Goal: Information Seeking & Learning: Learn about a topic

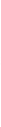
scroll to position [72, 0]
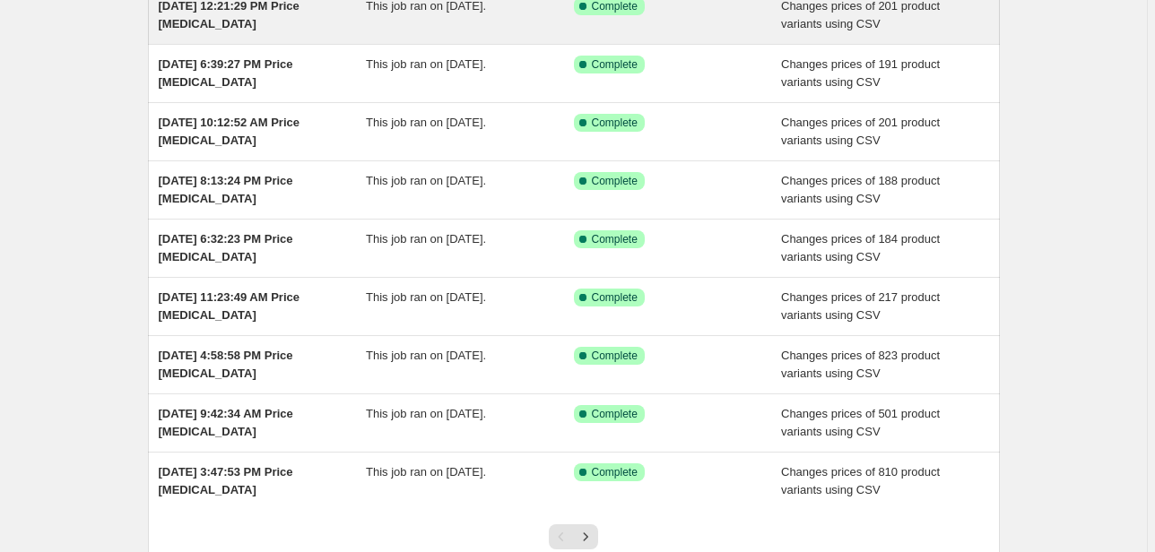
scroll to position [10, 0]
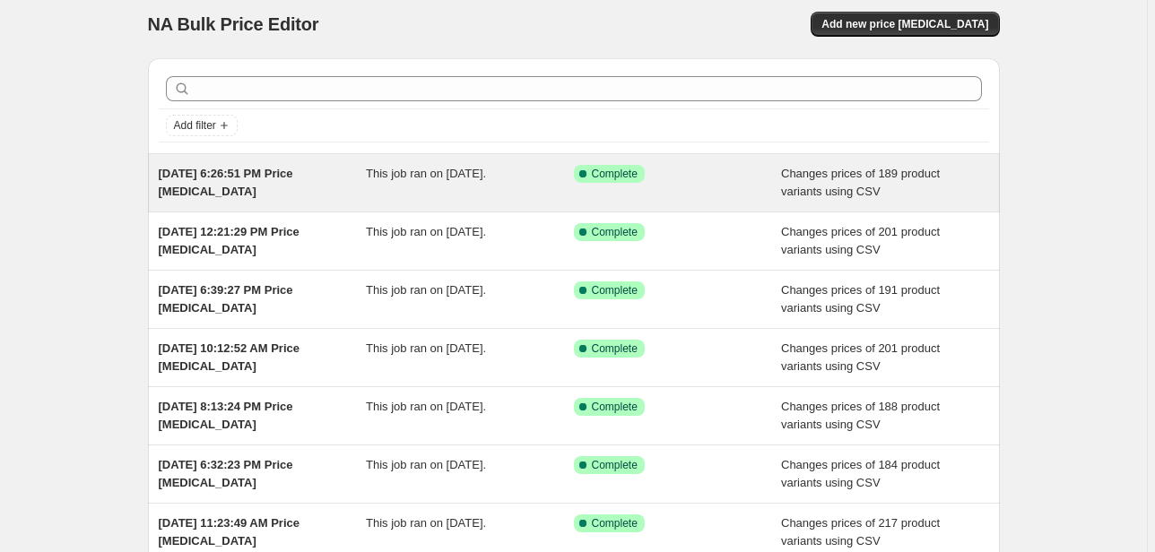
click at [489, 179] on div "This job ran on [DATE]." at bounding box center [470, 183] width 208 height 36
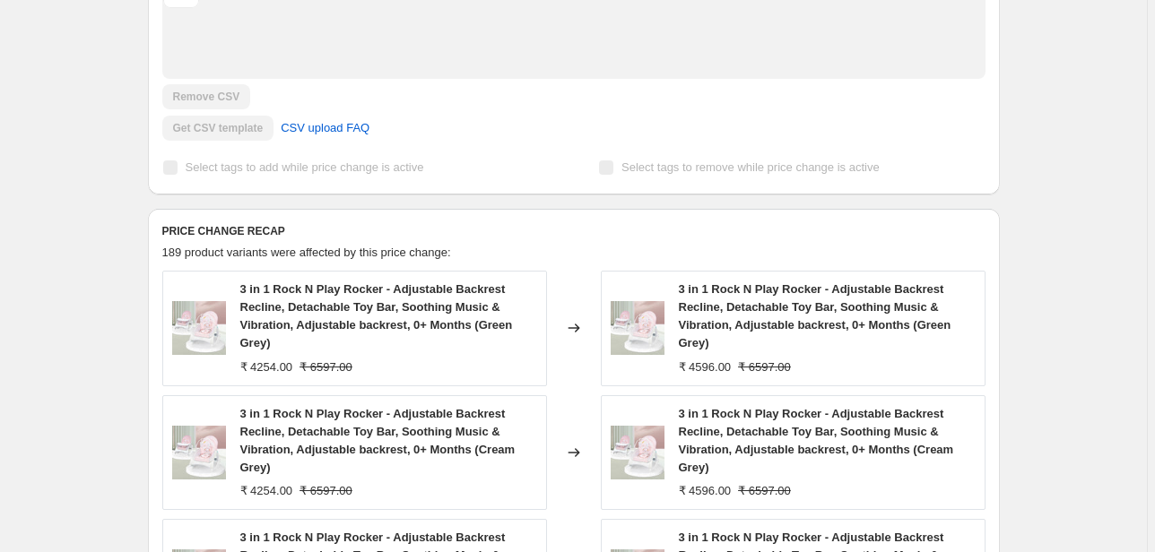
scroll to position [645, 0]
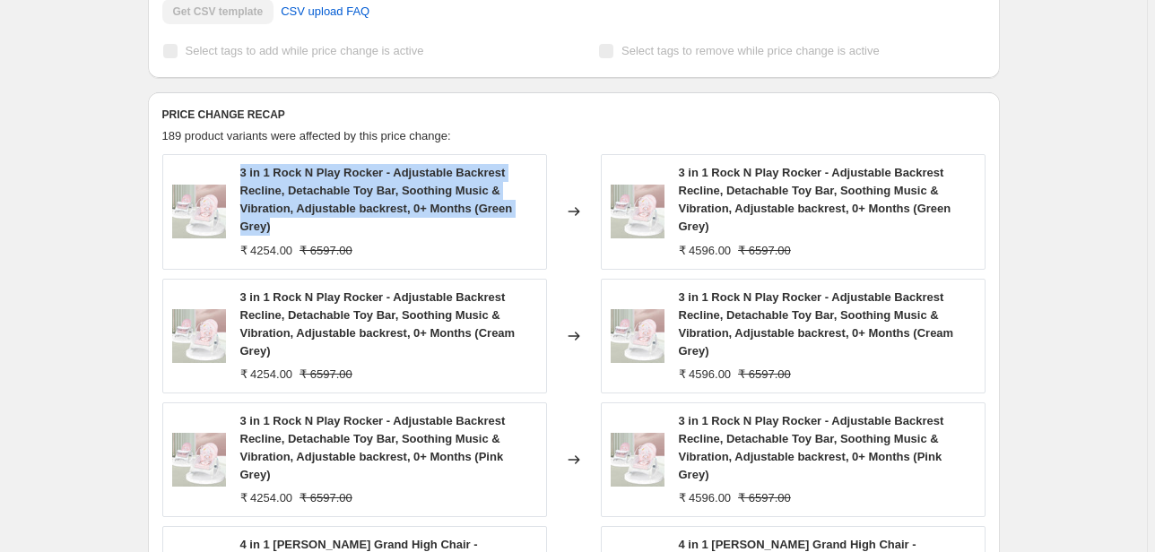
drag, startPoint x: 243, startPoint y: 170, endPoint x: 337, endPoint y: 226, distance: 109.3
click at [337, 226] on div "3 in 1 Rock N Play Rocker - Adjustable Backrest Recline, Detachable Toy Bar, So…" at bounding box center [388, 200] width 297 height 72
copy span "3 in 1 Rock N Play Rocker - Adjustable Backrest Recline, Detachable Toy Bar, So…"
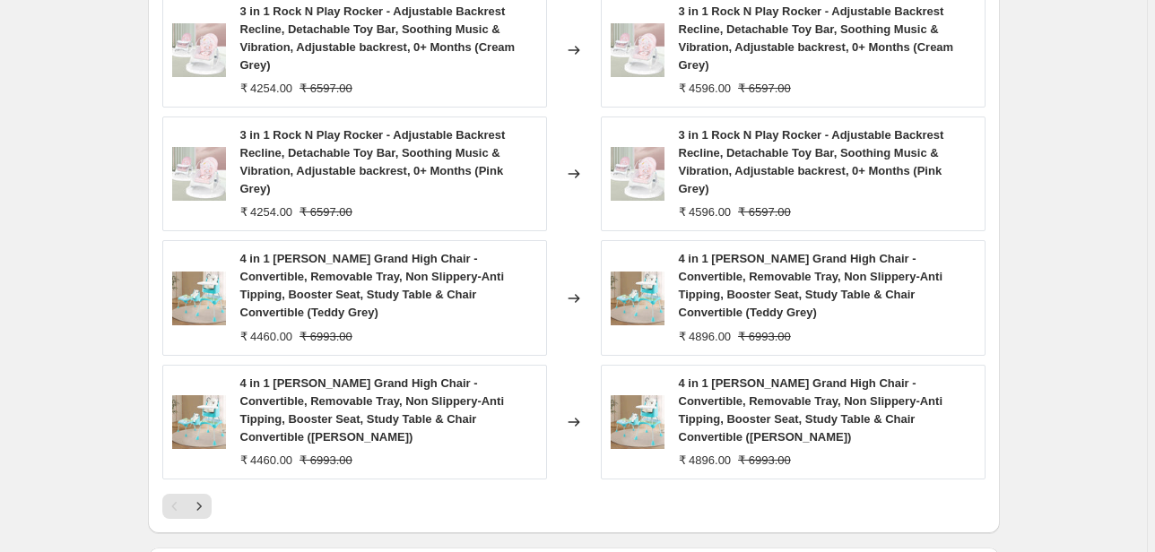
scroll to position [932, 0]
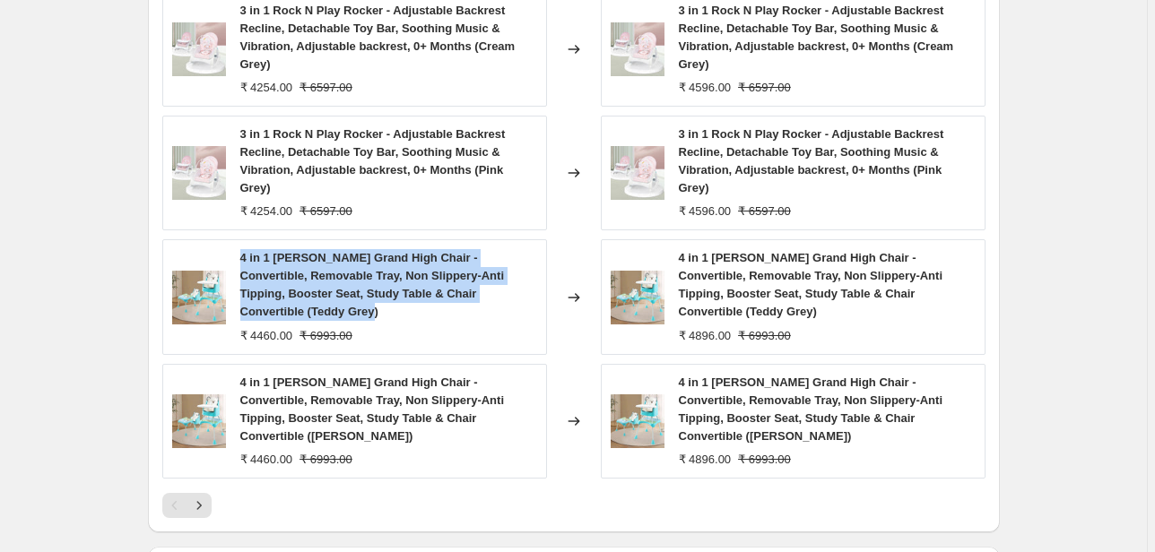
drag, startPoint x: 245, startPoint y: 258, endPoint x: 541, endPoint y: 291, distance: 298.6
click at [541, 291] on div "4 in 1 Cherry Berry Grand High Chair - Convertible, Removable Tray, Non Slipper…" at bounding box center [354, 296] width 385 height 115
copy span "4 in 1 Cherry Berry Grand High Chair - Convertible, Removable Tray, Non Slipper…"
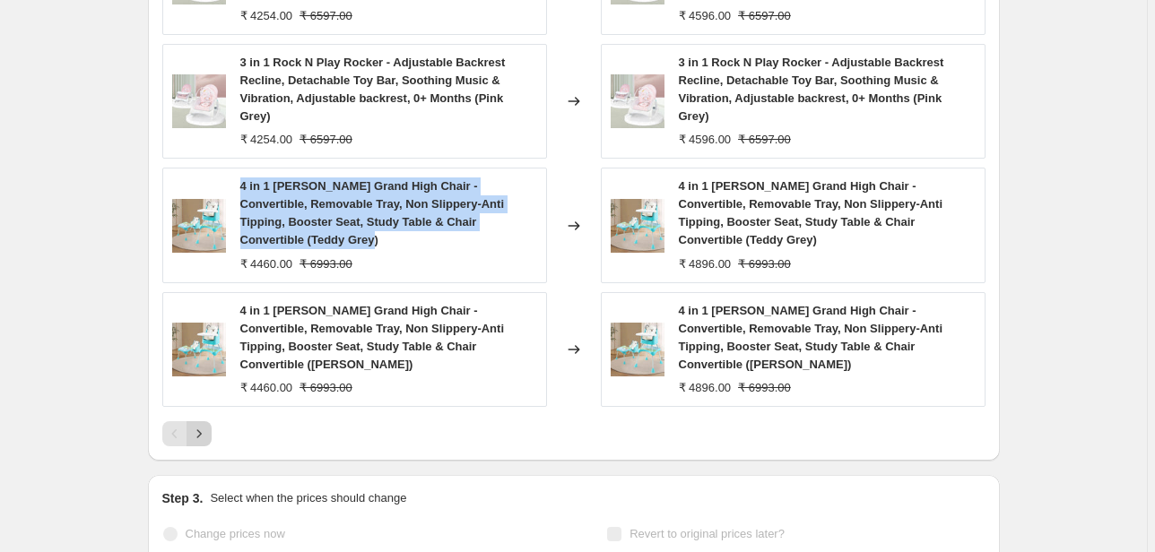
click at [208, 425] on icon "Next" at bounding box center [199, 434] width 18 height 18
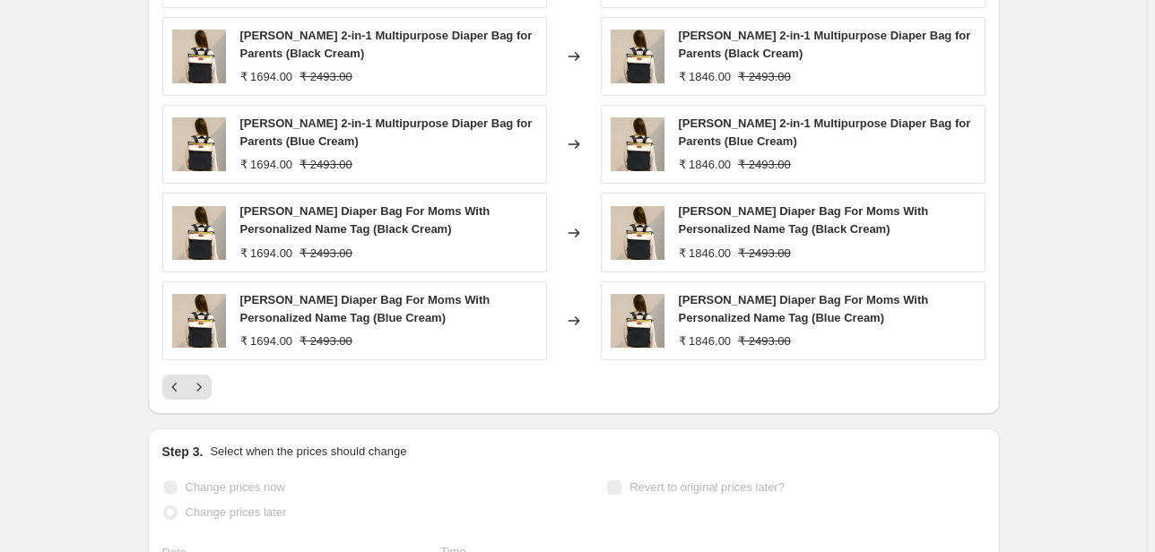
scroll to position [645, 0]
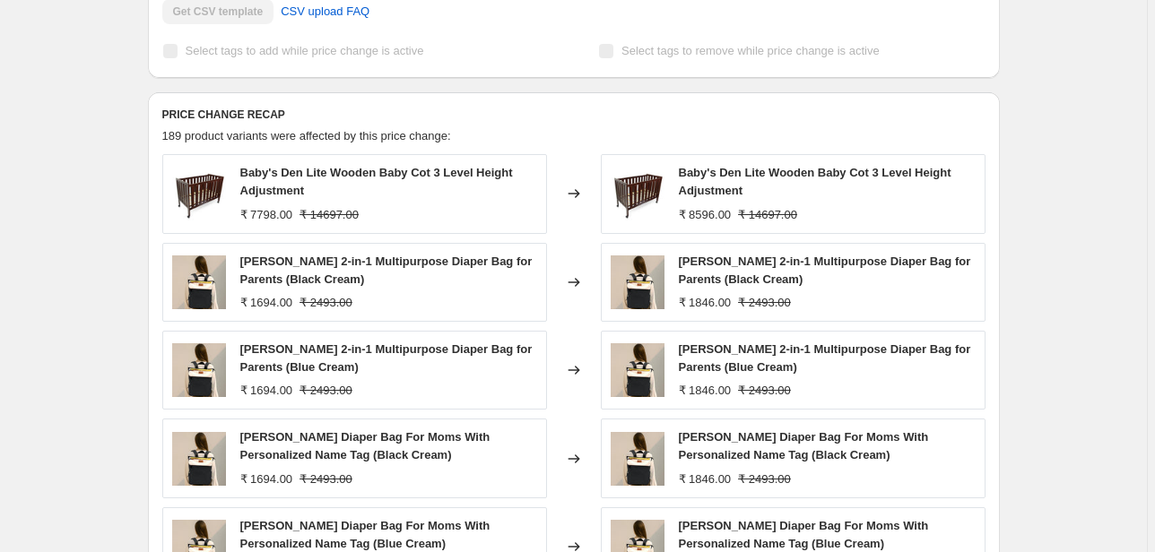
drag, startPoint x: 245, startPoint y: 260, endPoint x: 385, endPoint y: 281, distance: 141.5
click at [385, 281] on div "Caramello Daisy 2-in-1 Multipurpose Diaper Bag for Parents (Black Cream)" at bounding box center [388, 271] width 297 height 36
copy span "Caramello Daisy 2-in-1 Multipurpose Diaper Bag for Parents (Black Cream)"
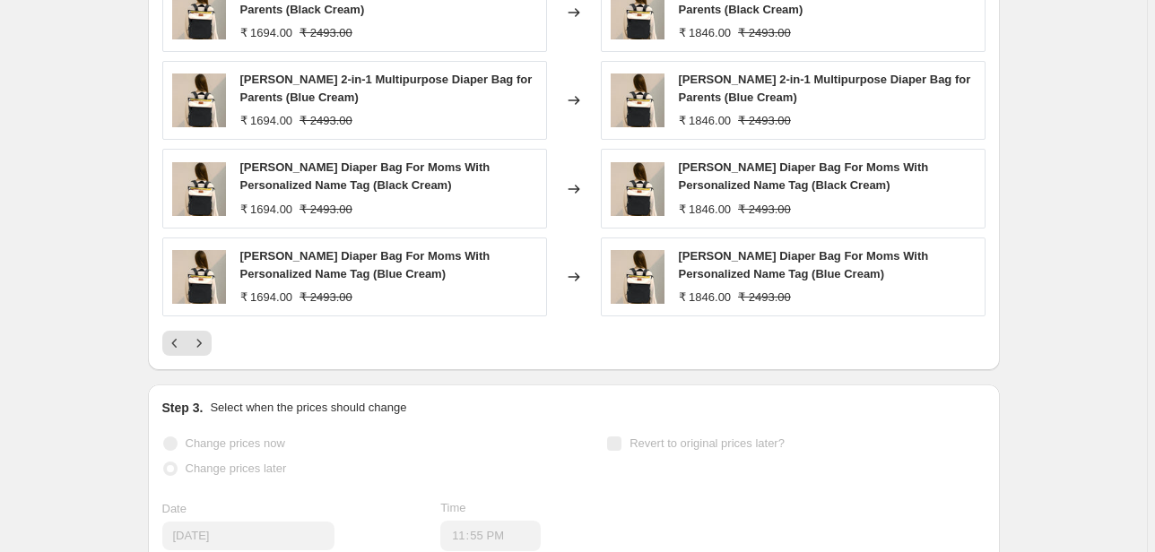
scroll to position [932, 0]
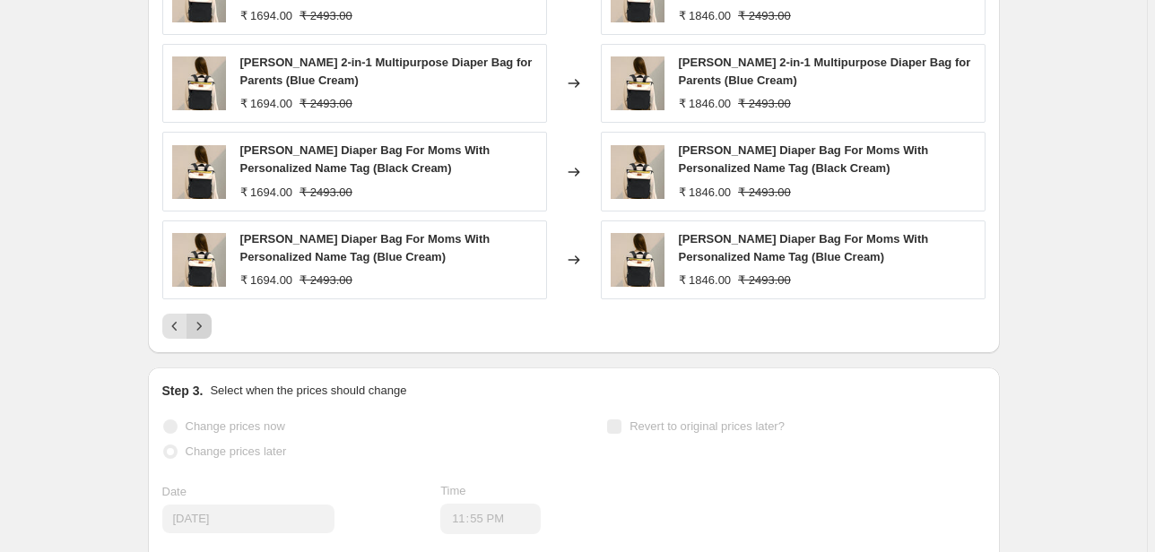
click at [208, 331] on icon "Next" at bounding box center [199, 326] width 18 height 18
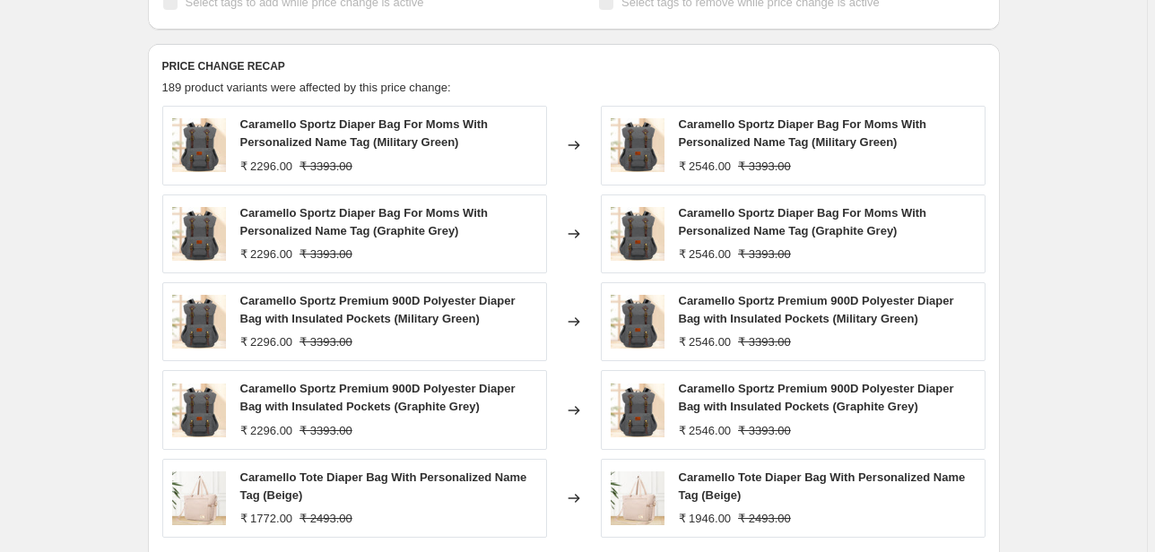
scroll to position [717, 0]
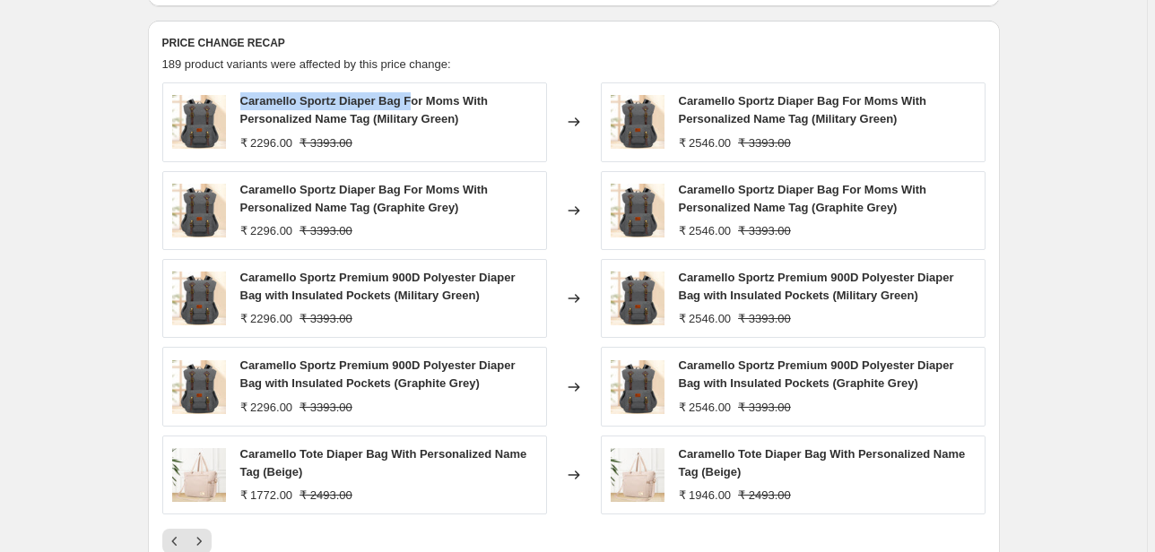
drag, startPoint x: 246, startPoint y: 100, endPoint x: 420, endPoint y: 104, distance: 173.9
click at [420, 100] on span "Caramello Sportz Diaper Bag For Moms With Personalized Name Tag (Military Green)" at bounding box center [364, 109] width 248 height 31
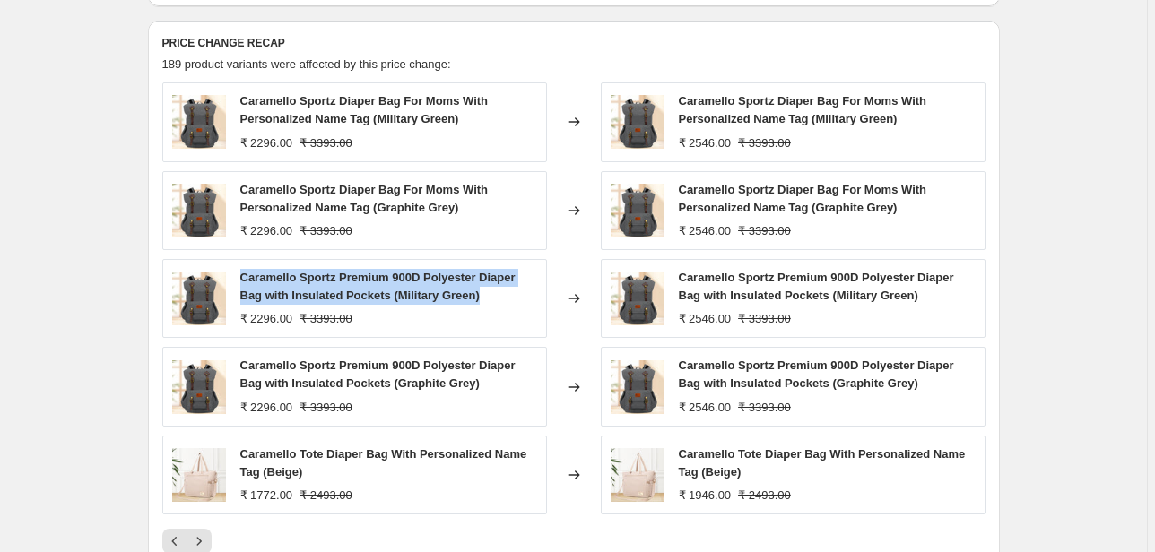
drag, startPoint x: 241, startPoint y: 276, endPoint x: 492, endPoint y: 298, distance: 251.9
click at [492, 298] on div "Caramello Sportz Premium 900D Polyester Diaper Bag with Insulated Pockets (Mili…" at bounding box center [354, 298] width 385 height 79
copy span "Caramello Sportz Premium 900D Polyester Diaper Bag with Insulated Pockets (Mili…"
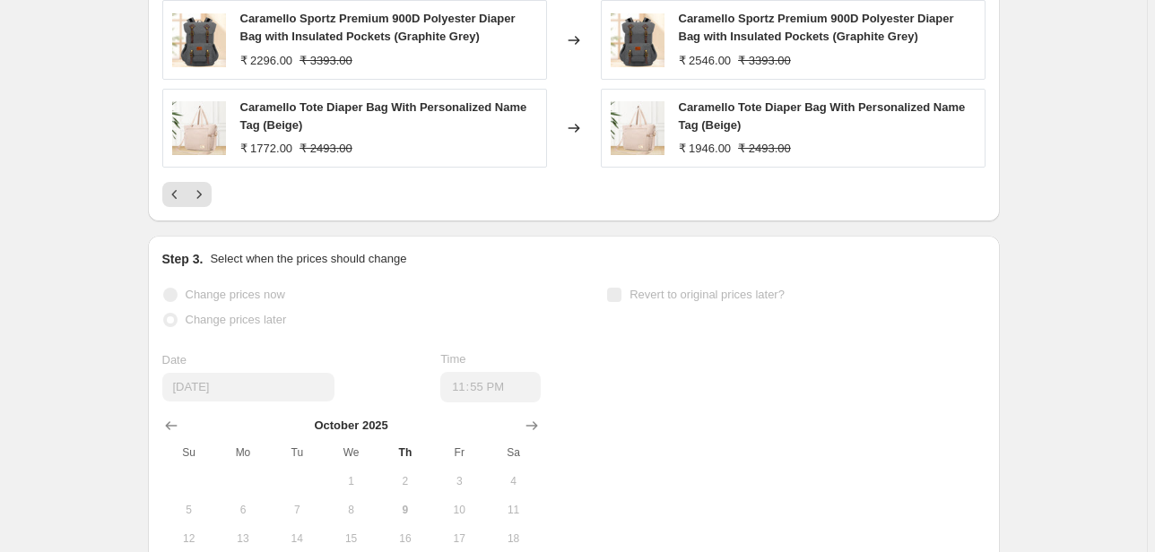
scroll to position [1076, 0]
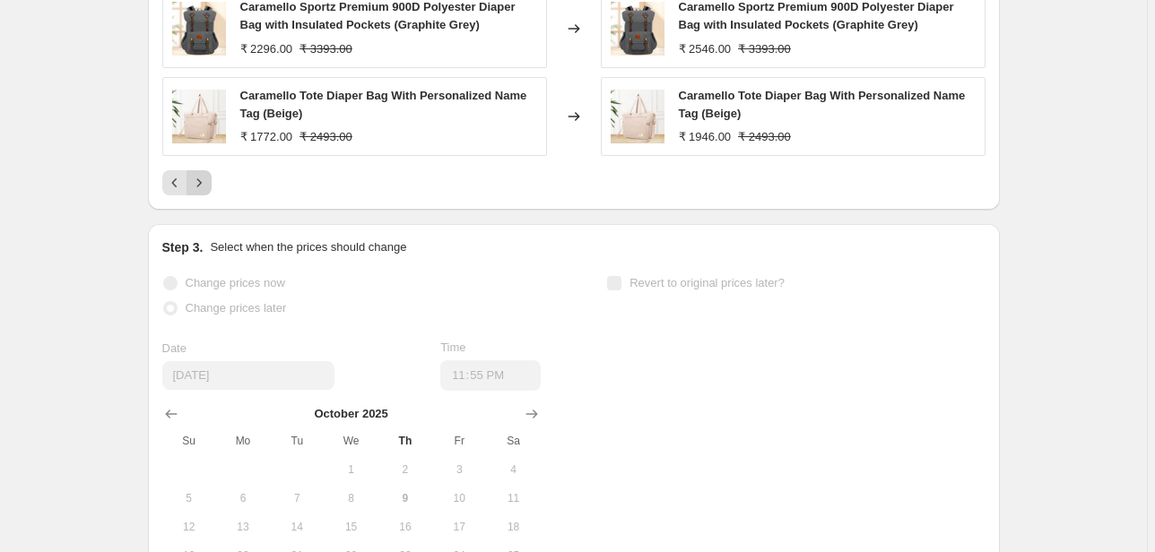
click at [208, 183] on icon "Next" at bounding box center [199, 183] width 18 height 18
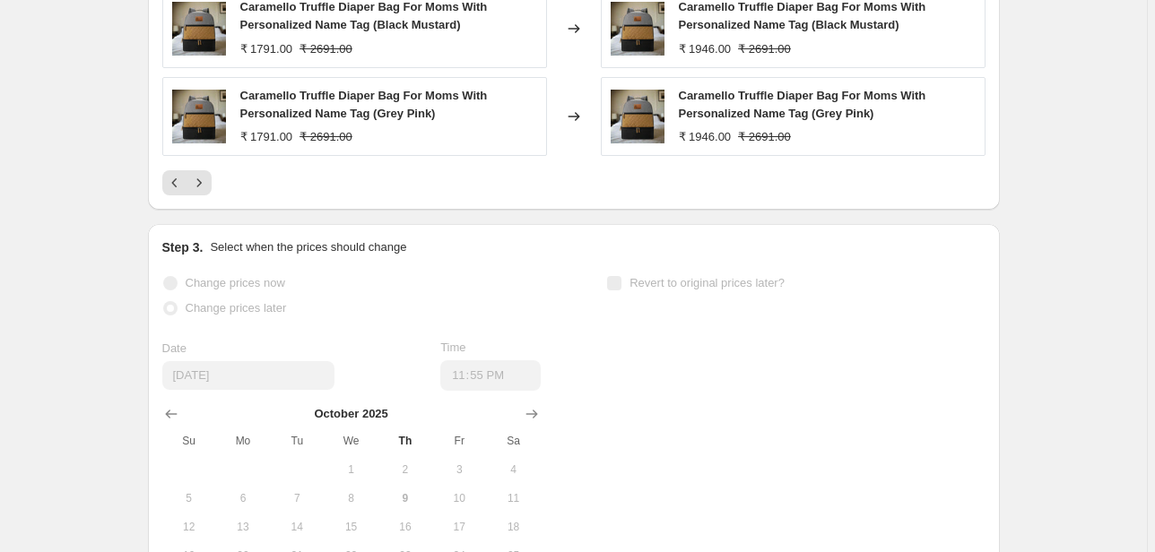
scroll to position [789, 0]
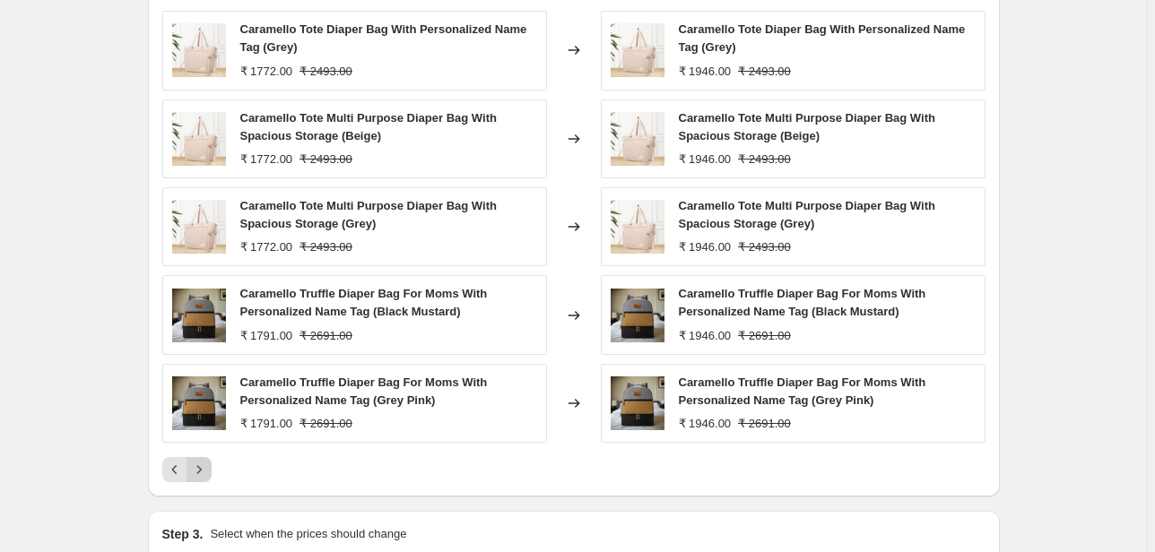
click at [206, 463] on icon "Next" at bounding box center [199, 470] width 18 height 18
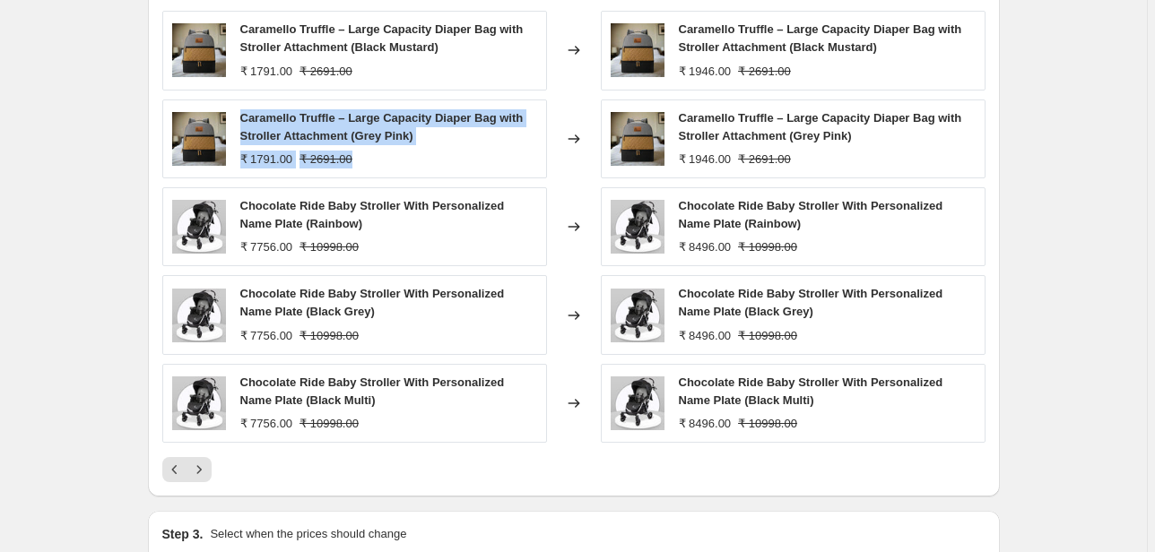
drag, startPoint x: 244, startPoint y: 115, endPoint x: 455, endPoint y: 156, distance: 215.5
click at [455, 156] on div "Caramello Truffle – Large Capacity Diaper Bag with Stroller Attachment (Grey Pi…" at bounding box center [388, 138] width 297 height 59
copy div "Caramello Truffle – Large Capacity Diaper Bag with Stroller Attachment (Grey Pi…"
click at [364, 131] on span "Caramello Truffle – Large Capacity Diaper Bag with Stroller Attachment (Grey Pi…" at bounding box center [381, 126] width 283 height 31
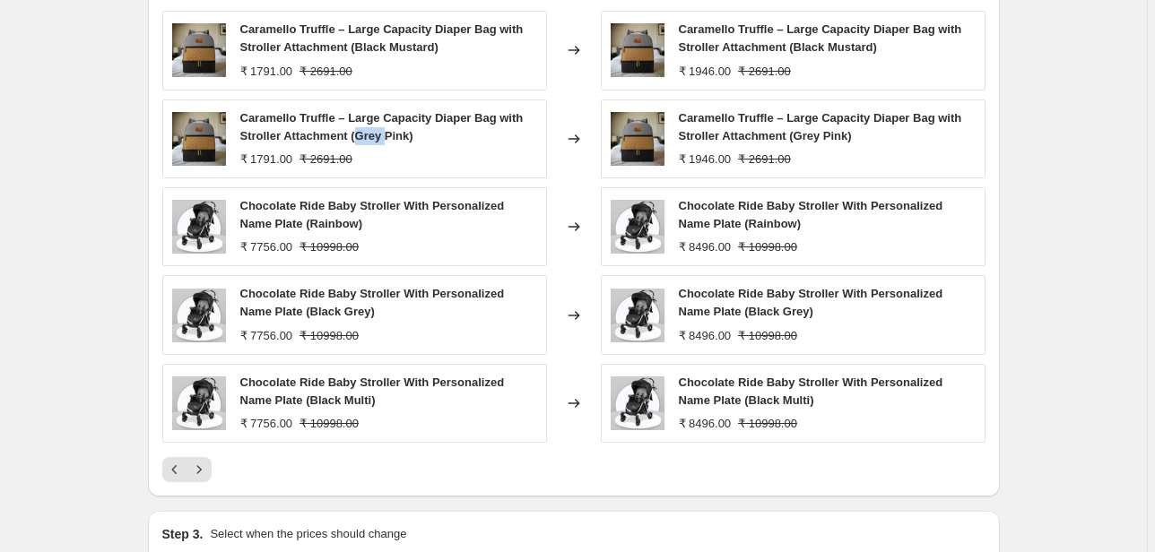
click at [364, 131] on span "Caramello Truffle – Large Capacity Diaper Bag with Stroller Attachment (Grey Pi…" at bounding box center [381, 126] width 283 height 31
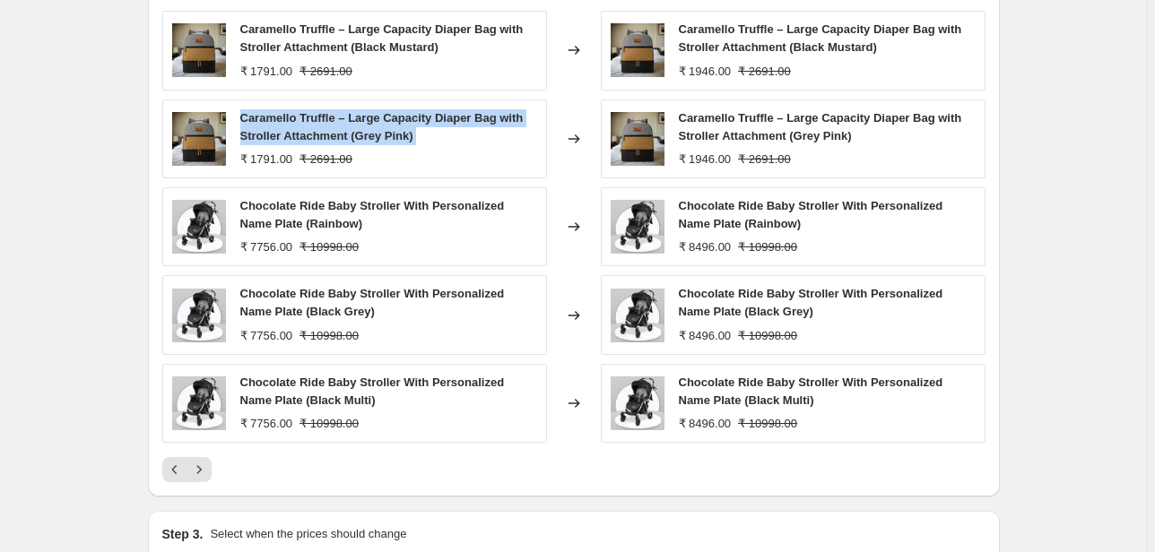
click at [364, 131] on span "Caramello Truffle – Large Capacity Diaper Bag with Stroller Attachment (Grey Pi…" at bounding box center [381, 126] width 283 height 31
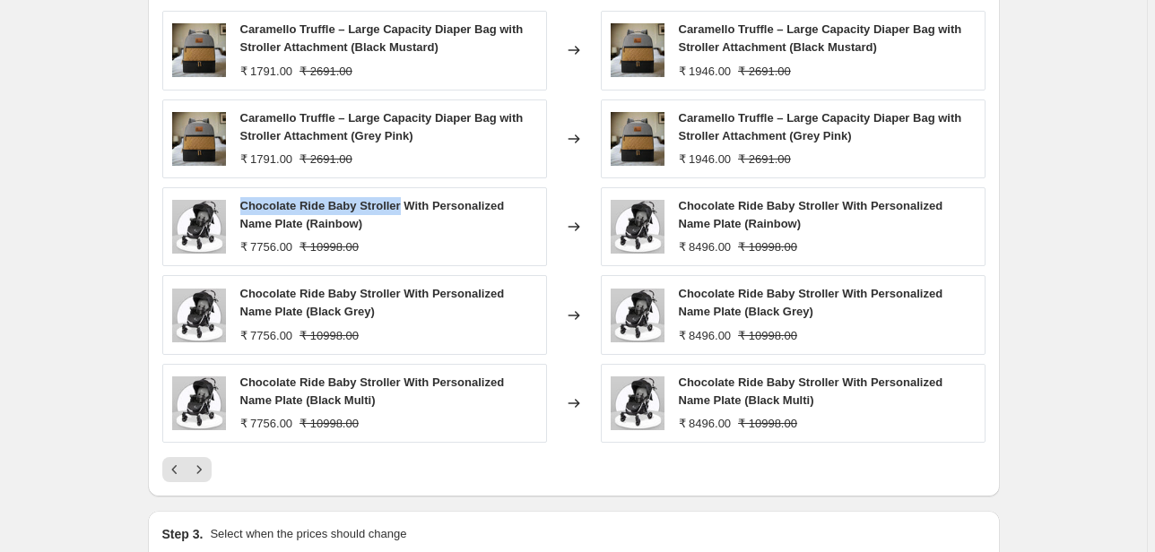
drag, startPoint x: 244, startPoint y: 207, endPoint x: 405, endPoint y: 212, distance: 161.4
click at [405, 212] on div "Chocolate Ride Baby Stroller With Personalized Name Plate (Rainbow)" at bounding box center [388, 215] width 297 height 36
copy span "Chocolate Ride Baby Stroller"
click at [208, 468] on icon "Next" at bounding box center [199, 470] width 18 height 18
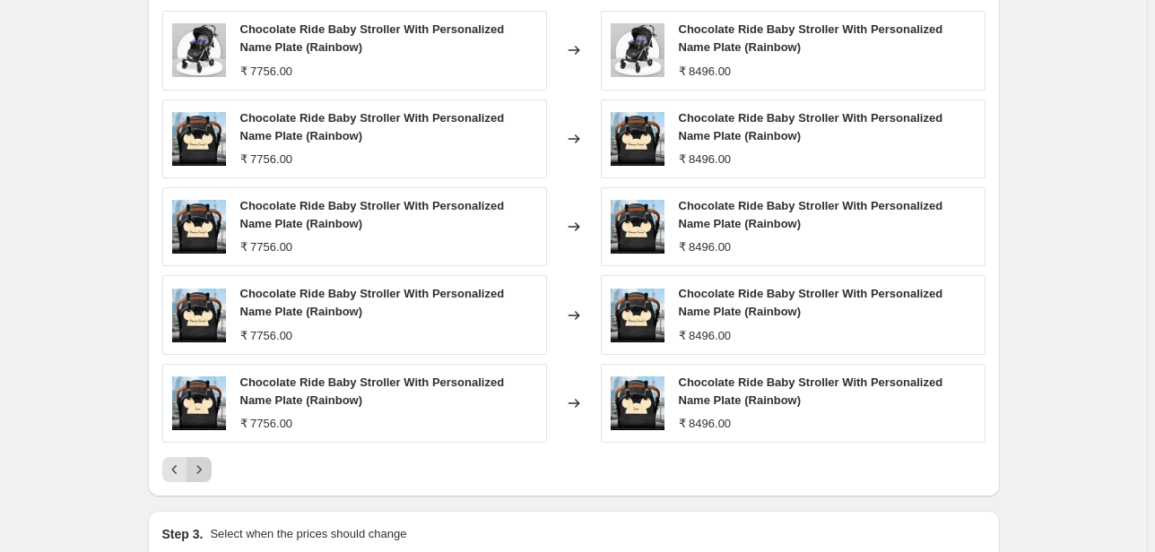
click at [202, 473] on icon "Next" at bounding box center [199, 470] width 18 height 18
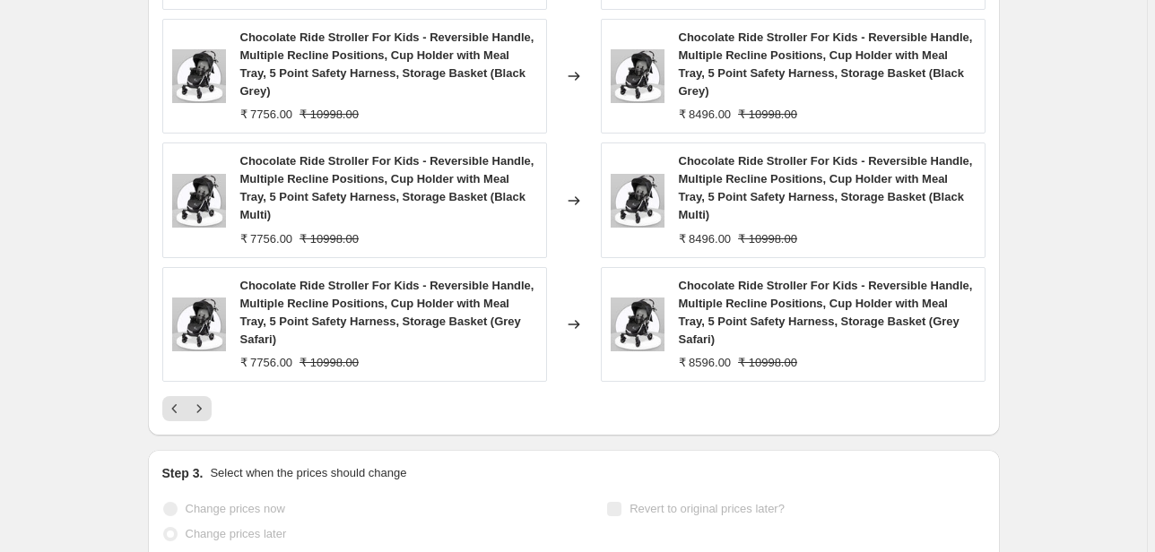
scroll to position [1004, 0]
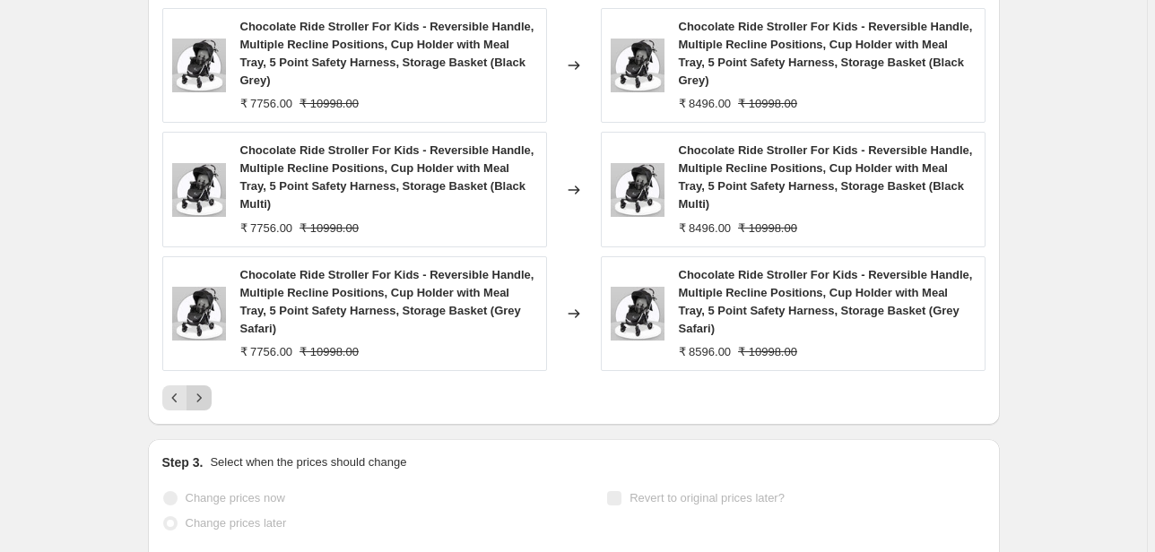
click at [199, 396] on icon "Next" at bounding box center [199, 398] width 18 height 18
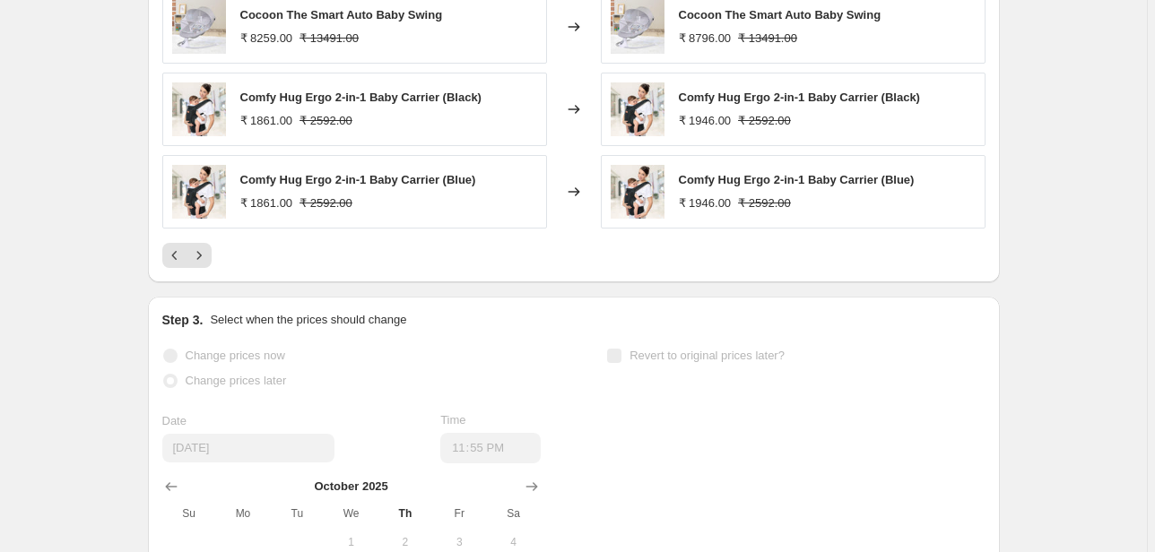
scroll to position [717, 0]
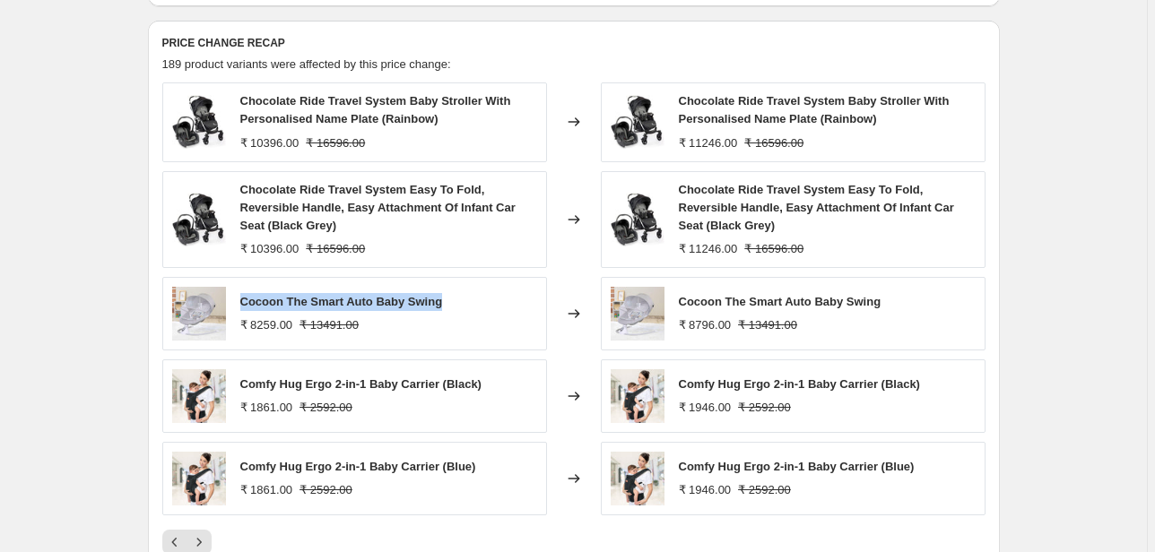
drag, startPoint x: 244, startPoint y: 300, endPoint x: 446, endPoint y: 304, distance: 202.6
click at [443, 304] on span "Cocoon The Smart Auto Baby Swing" at bounding box center [341, 301] width 203 height 13
copy span "Cocoon The Smart Auto Baby Swing"
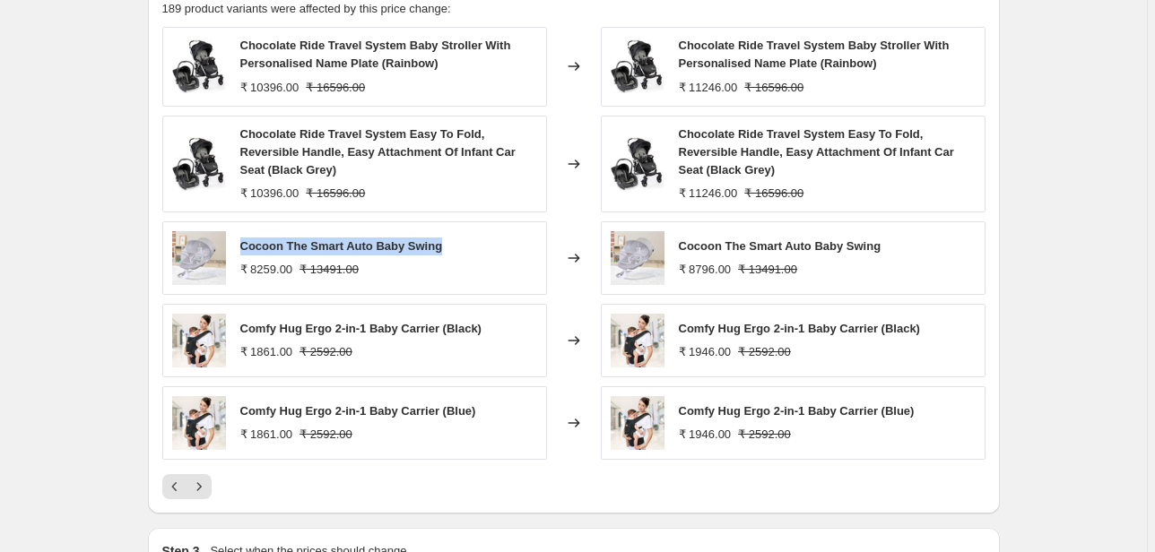
scroll to position [932, 0]
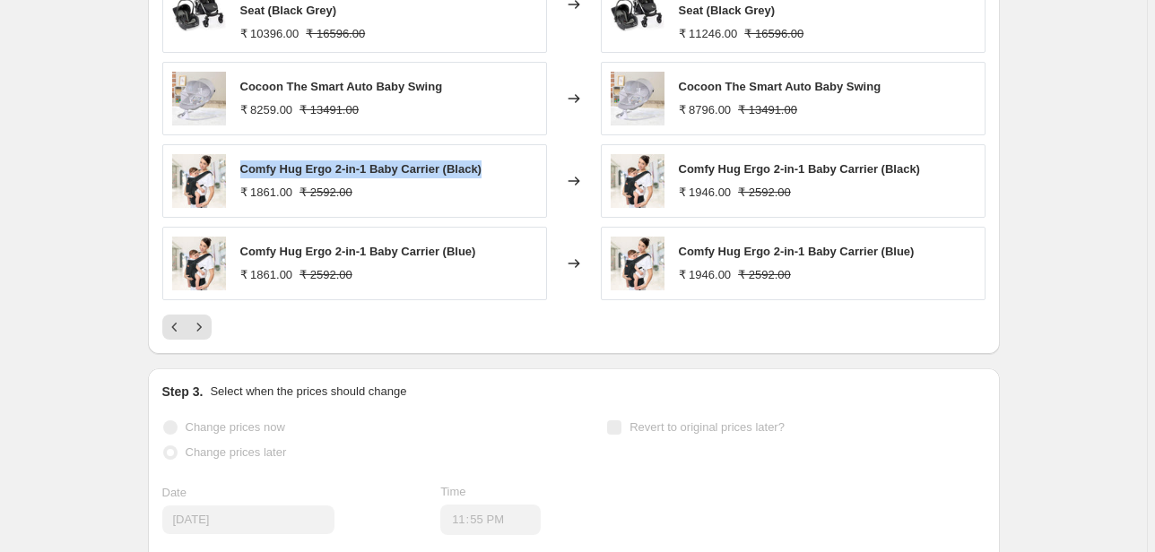
drag, startPoint x: 244, startPoint y: 169, endPoint x: 495, endPoint y: 169, distance: 251.0
click at [495, 169] on div "Comfy Hug Ergo 2-in-1 Baby Carrier (Black) ₹ 1861.00 ₹ 2592.00" at bounding box center [354, 181] width 385 height 74
copy span "Comfy Hug Ergo 2-in-1 Baby Carrier (Black)"
click at [208, 330] on icon "Next" at bounding box center [199, 327] width 18 height 18
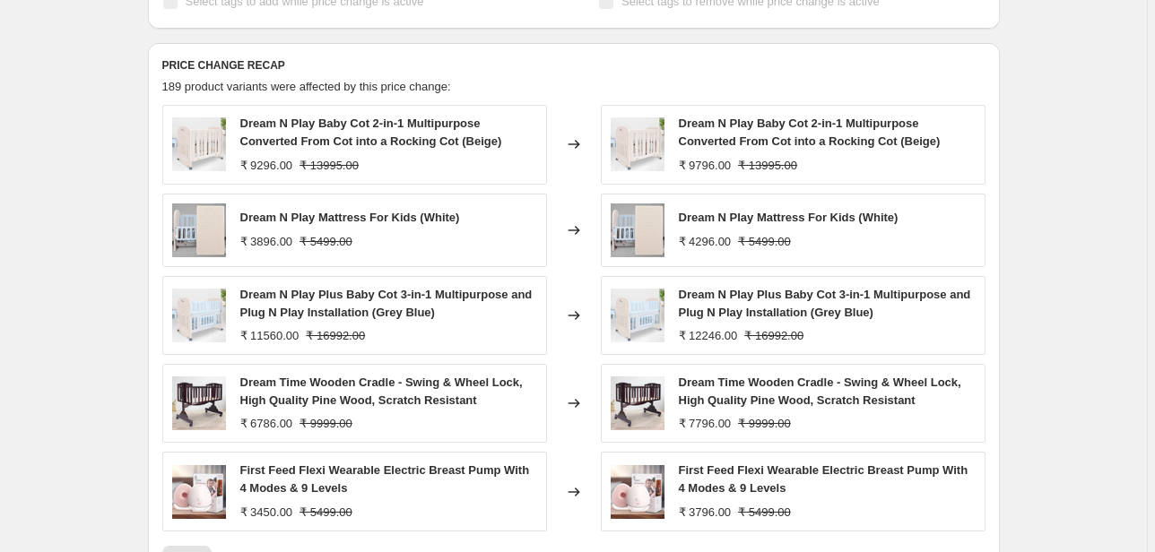
scroll to position [717, 0]
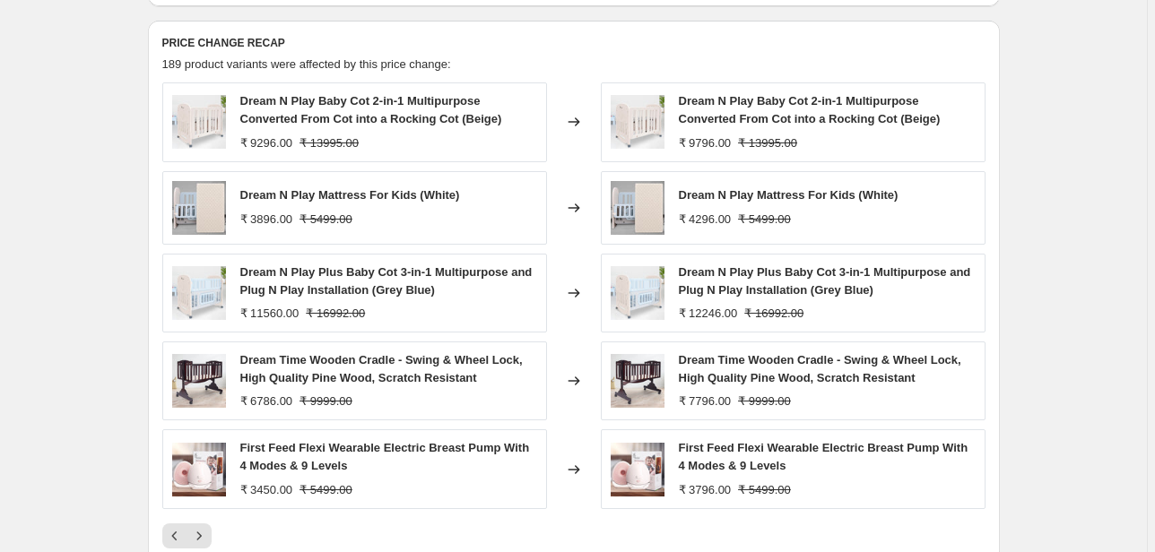
click at [327, 107] on span "Dream N Play Baby Cot 2-in-1 Multipurpose Converted From Cot into a Rocking Cot…" at bounding box center [371, 109] width 262 height 31
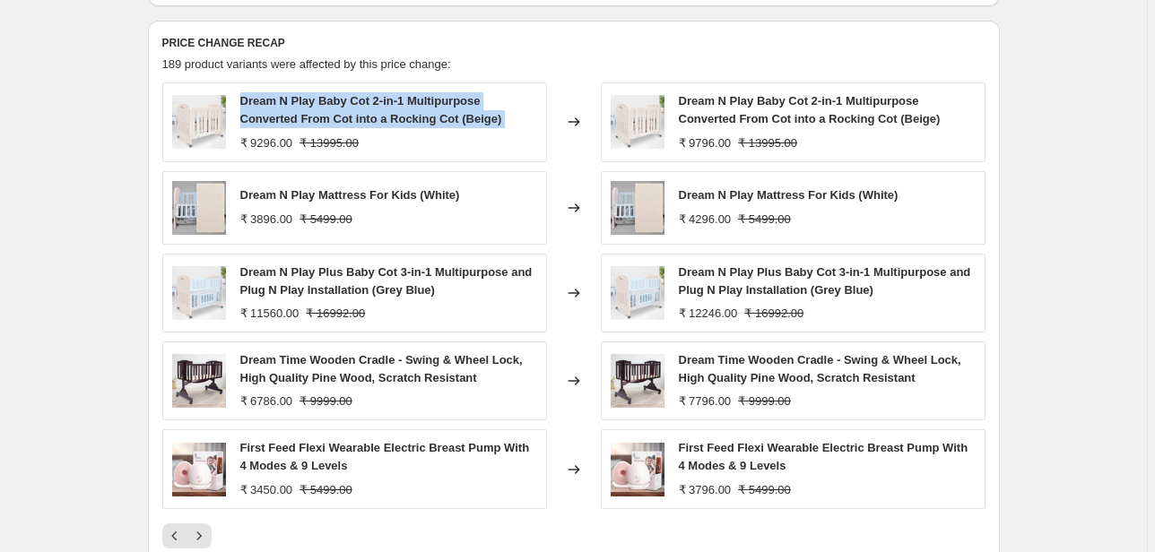
click at [327, 107] on span "Dream N Play Baby Cot 2-in-1 Multipurpose Converted From Cot into a Rocking Cot…" at bounding box center [371, 109] width 262 height 31
copy span "Dream N Play Baby Cot 2-in-1 Multipurpose Converted From Cot into a Rocking Cot…"
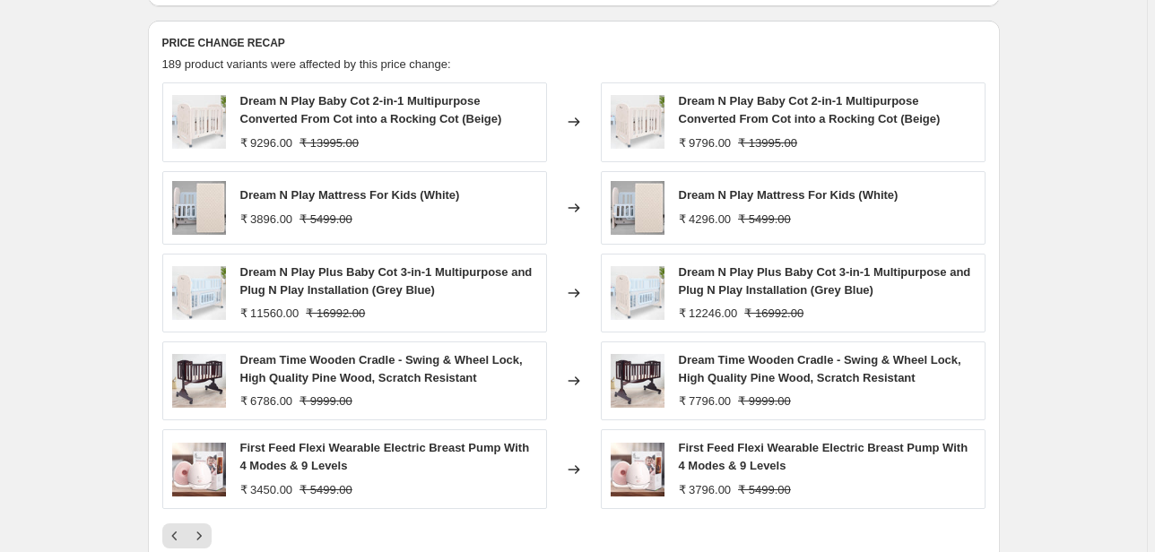
click at [307, 195] on span "Dream N Play Mattress For Kids (White)" at bounding box center [350, 194] width 220 height 13
copy span "Dream N Play Mattress For Kids (White)"
click at [326, 275] on span "Dream N Play Plus Baby Cot 3-in-1 Multipurpose and Plug N Play Installation (Gr…" at bounding box center [386, 280] width 292 height 31
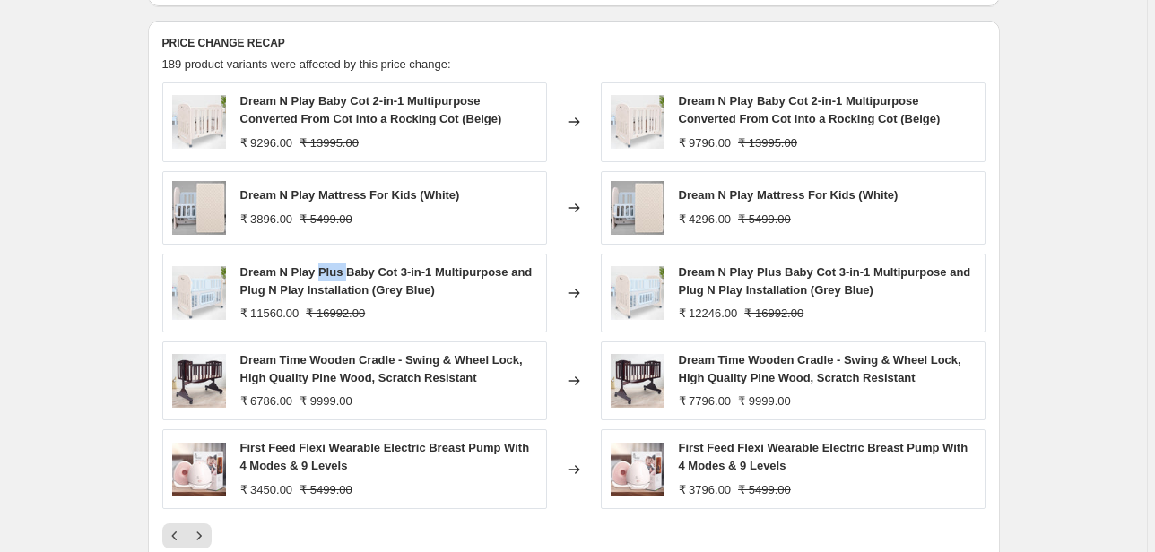
click at [326, 275] on span "Dream N Play Plus Baby Cot 3-in-1 Multipurpose and Plug N Play Installation (Gr…" at bounding box center [386, 280] width 292 height 31
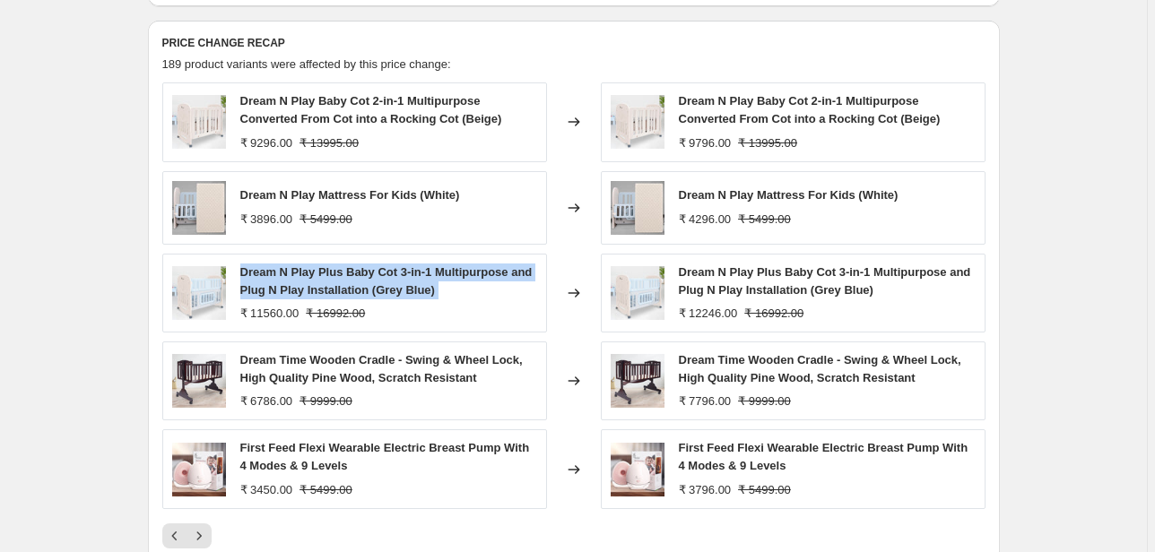
click at [326, 275] on span "Dream N Play Plus Baby Cot 3-in-1 Multipurpose and Plug N Play Installation (Gr…" at bounding box center [386, 280] width 292 height 31
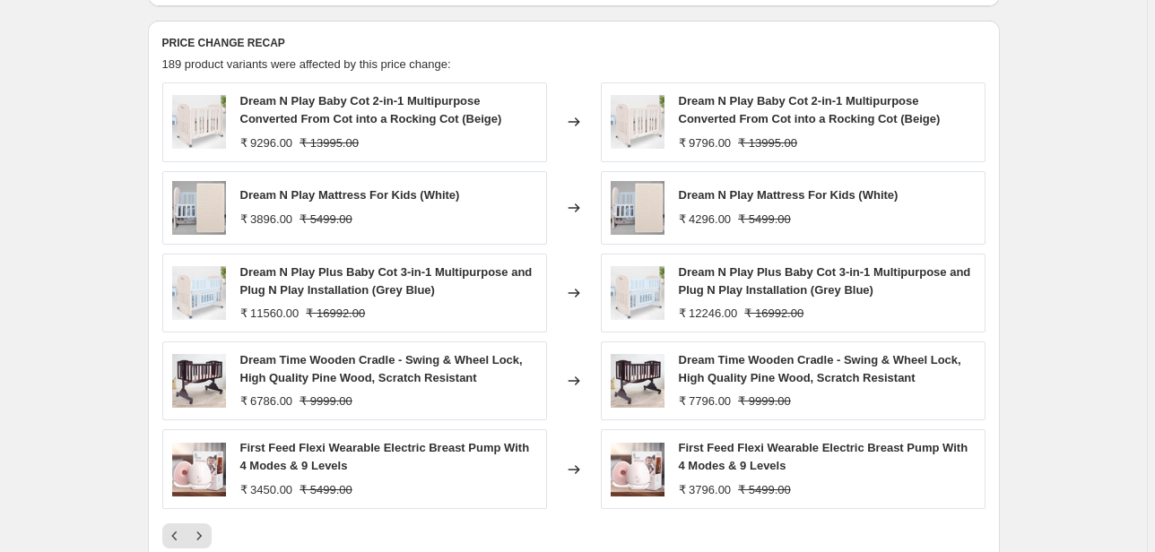
click at [335, 361] on span "Dream Time Wooden Cradle - Swing & Wheel Lock, High Quality Pine Wood, Scratch …" at bounding box center [381, 368] width 282 height 31
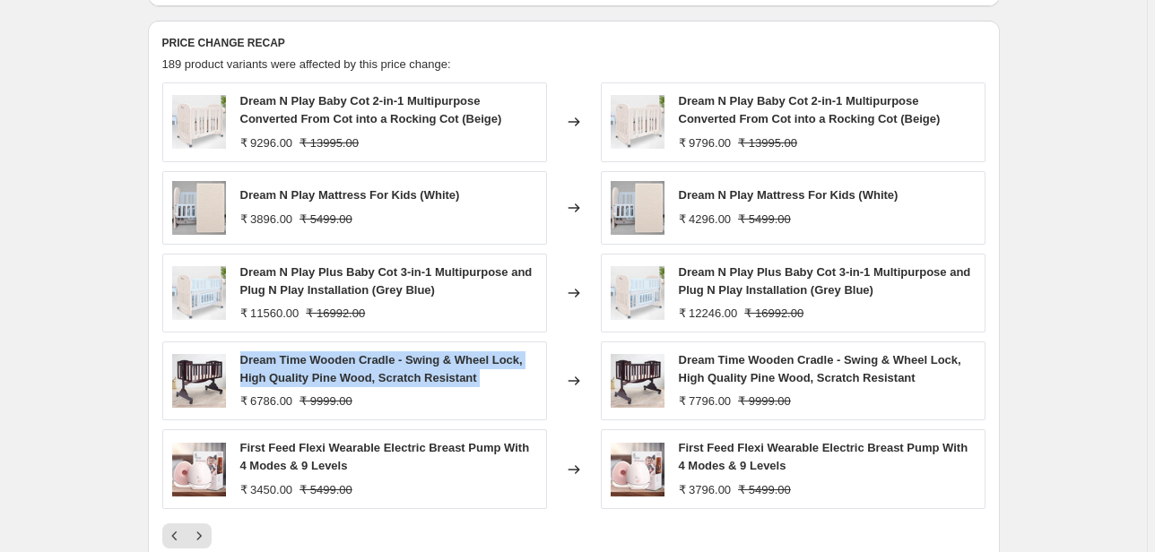
click at [335, 361] on span "Dream Time Wooden Cradle - Swing & Wheel Lock, High Quality Pine Wood, Scratch …" at bounding box center [381, 368] width 282 height 31
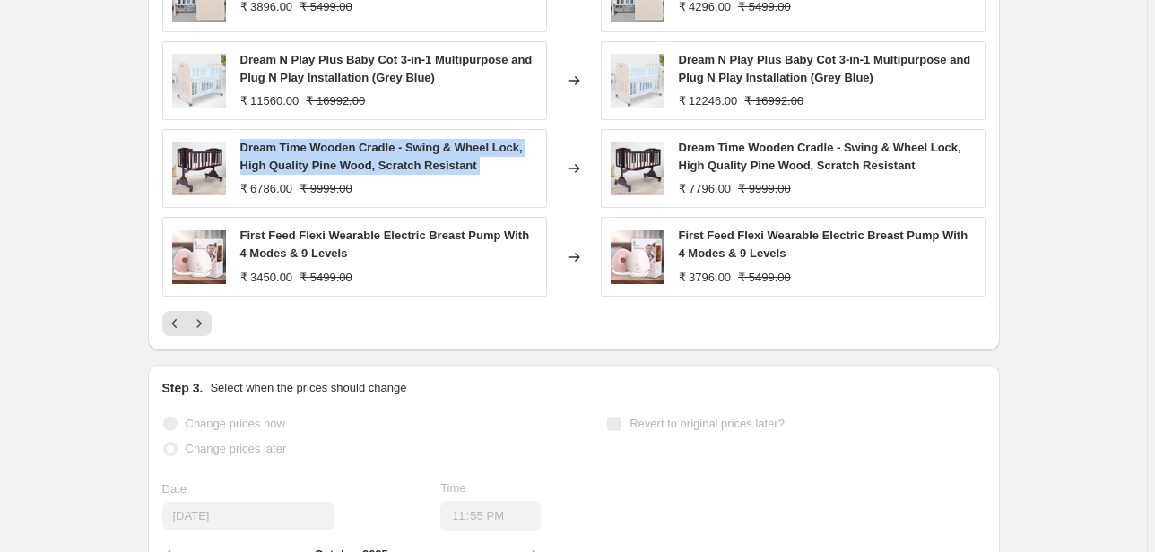
scroll to position [932, 0]
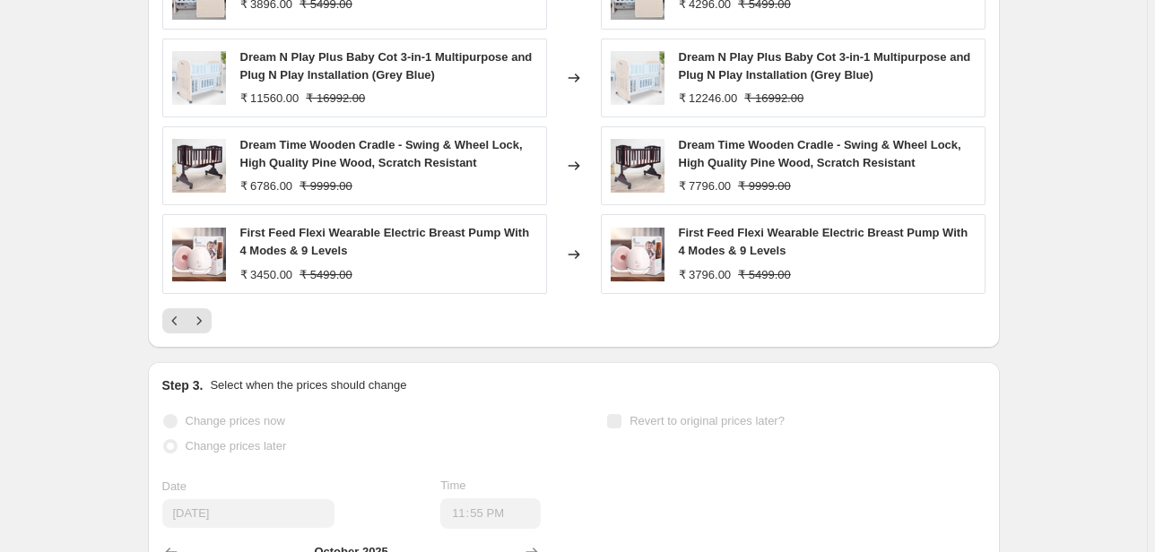
click at [715, 237] on span "First Feed Flexi Wearable Electric Breast Pump With 4 Modes & 9 Levels" at bounding box center [824, 241] width 290 height 31
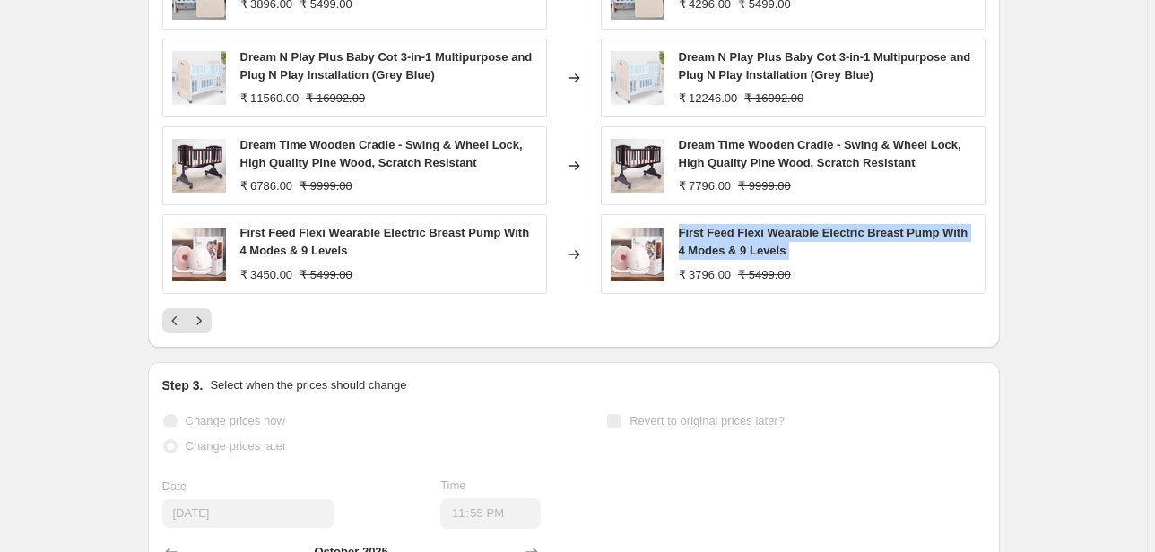
click at [715, 237] on span "First Feed Flexi Wearable Electric Breast Pump With 4 Modes & 9 Levels" at bounding box center [824, 241] width 290 height 31
click at [204, 323] on icon "Next" at bounding box center [199, 321] width 18 height 18
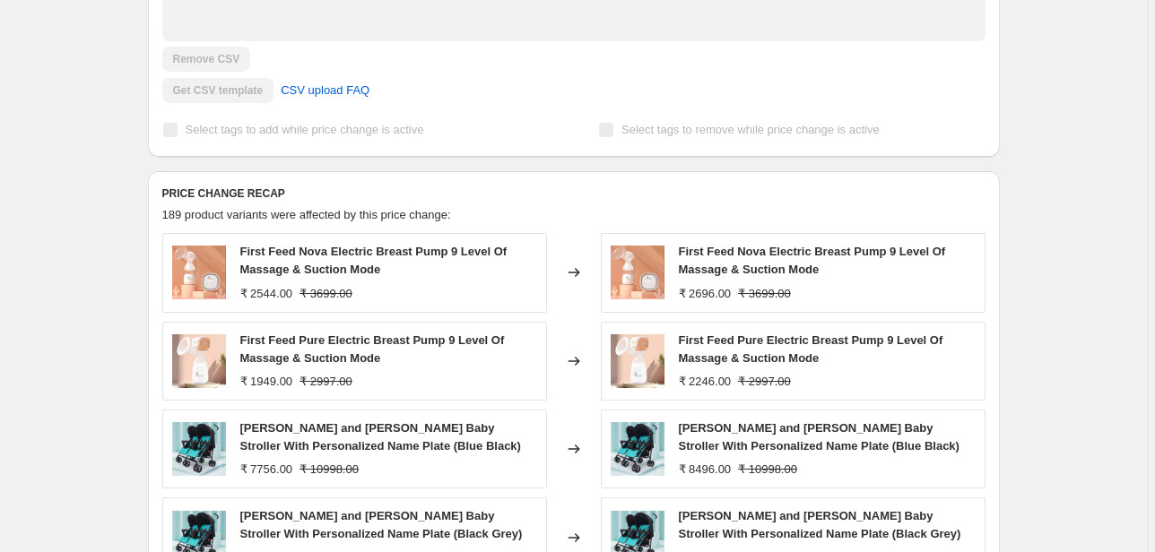
scroll to position [645, 0]
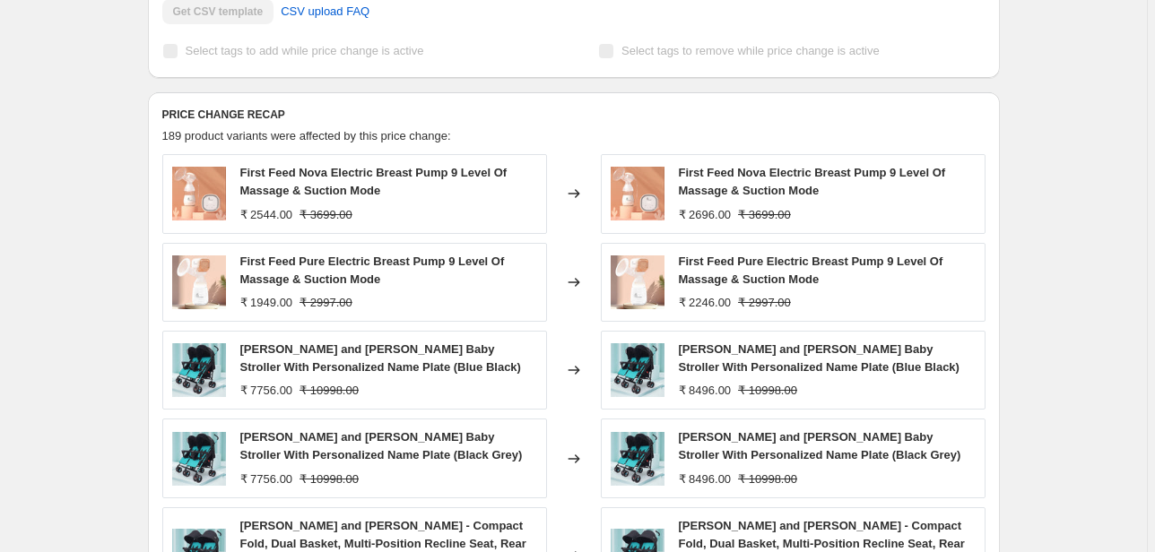
click at [778, 173] on span "First Feed Nova Electric Breast Pump 9 Level Of Massage & Suction Mode" at bounding box center [812, 181] width 267 height 31
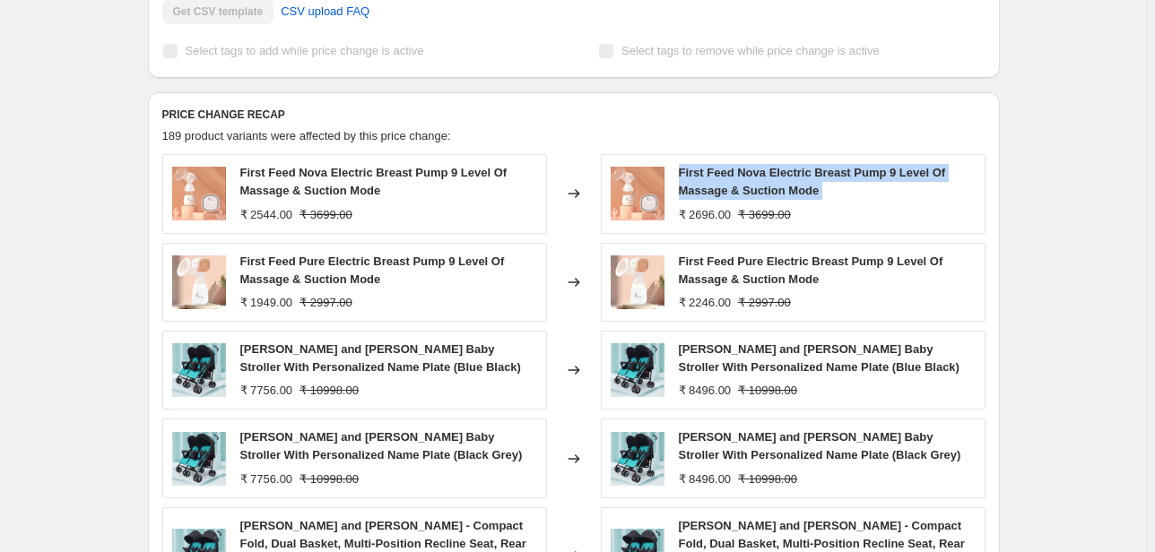
click at [778, 173] on span "First Feed Nova Electric Breast Pump 9 Level Of Massage & Suction Mode" at bounding box center [812, 181] width 267 height 31
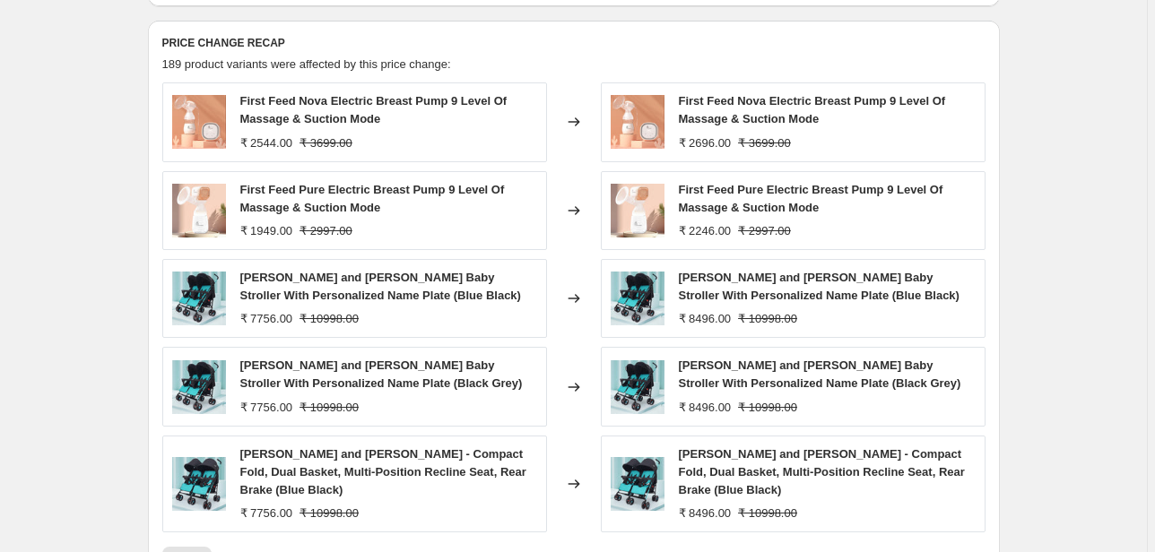
click at [739, 281] on span "Ginny and Johnny Baby Stroller With Personalized Name Plate (Blue Black)" at bounding box center [819, 286] width 281 height 31
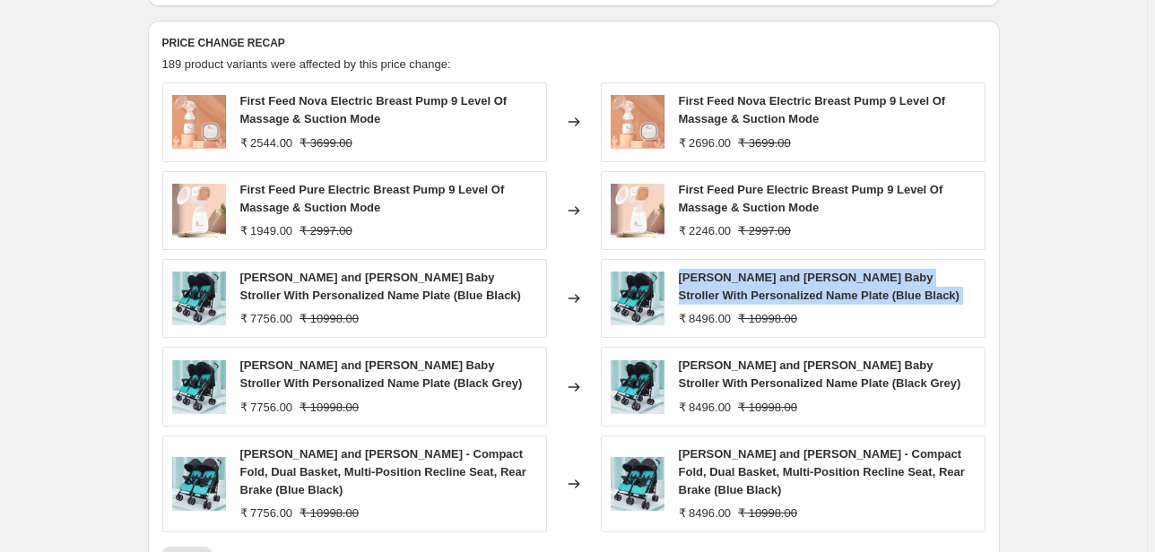
click at [739, 281] on span "Ginny and Johnny Baby Stroller With Personalized Name Plate (Blue Black)" at bounding box center [819, 286] width 281 height 31
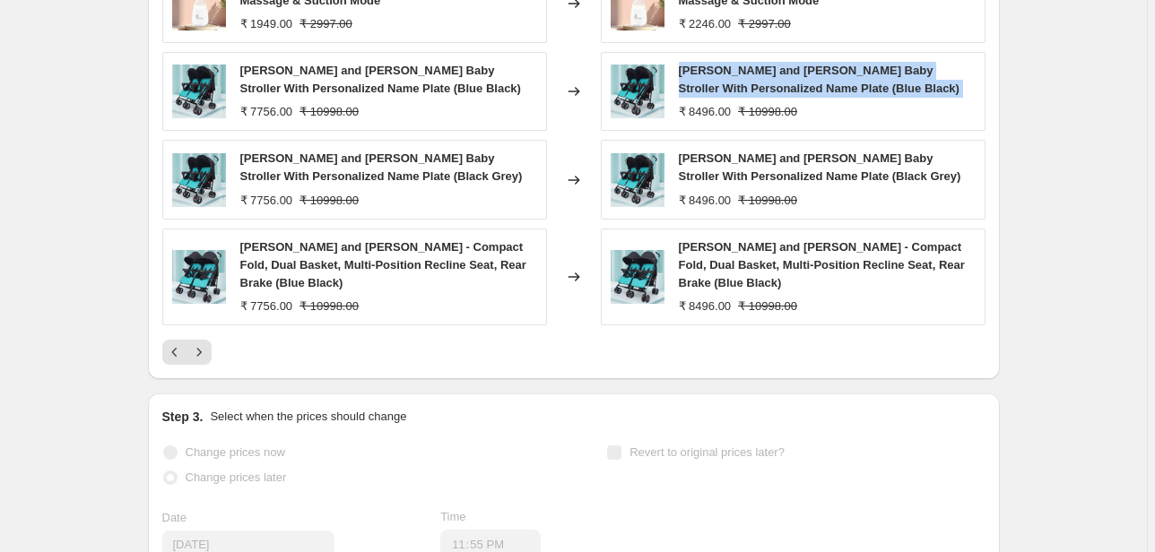
scroll to position [932, 0]
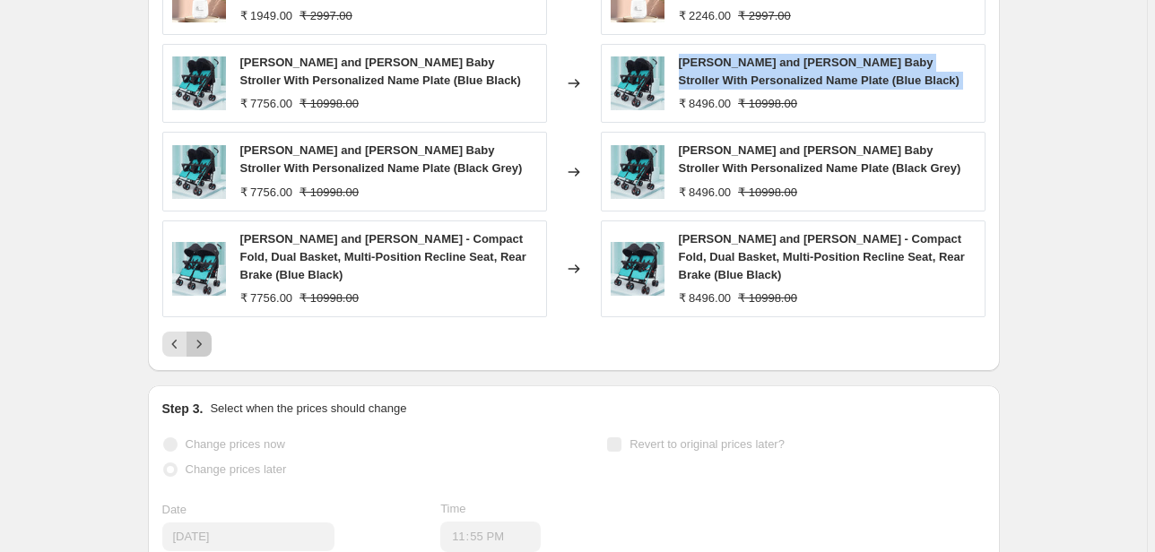
click at [205, 344] on icon "Next" at bounding box center [199, 344] width 18 height 18
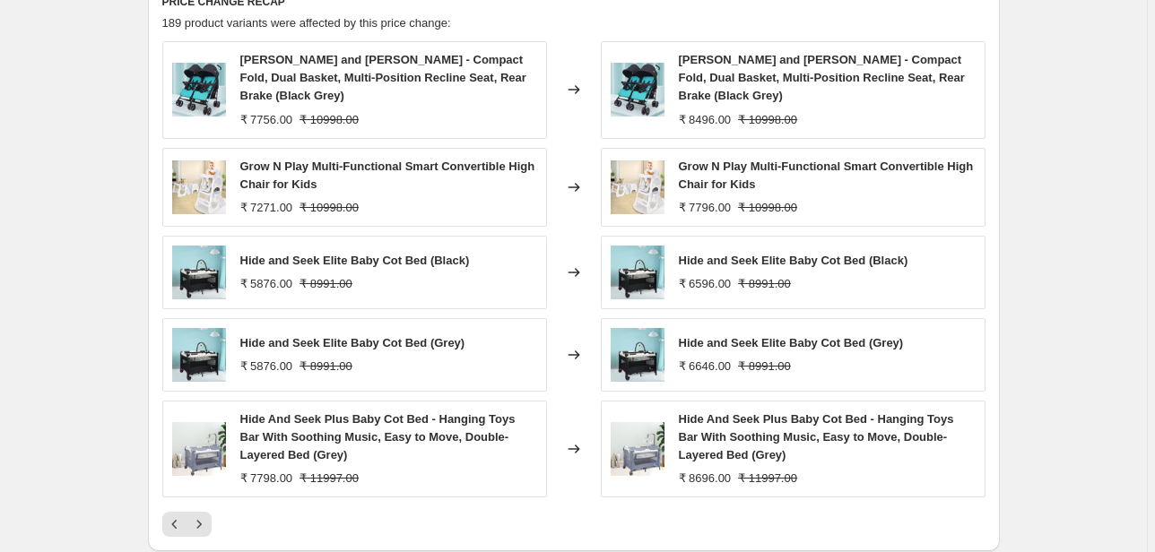
scroll to position [717, 0]
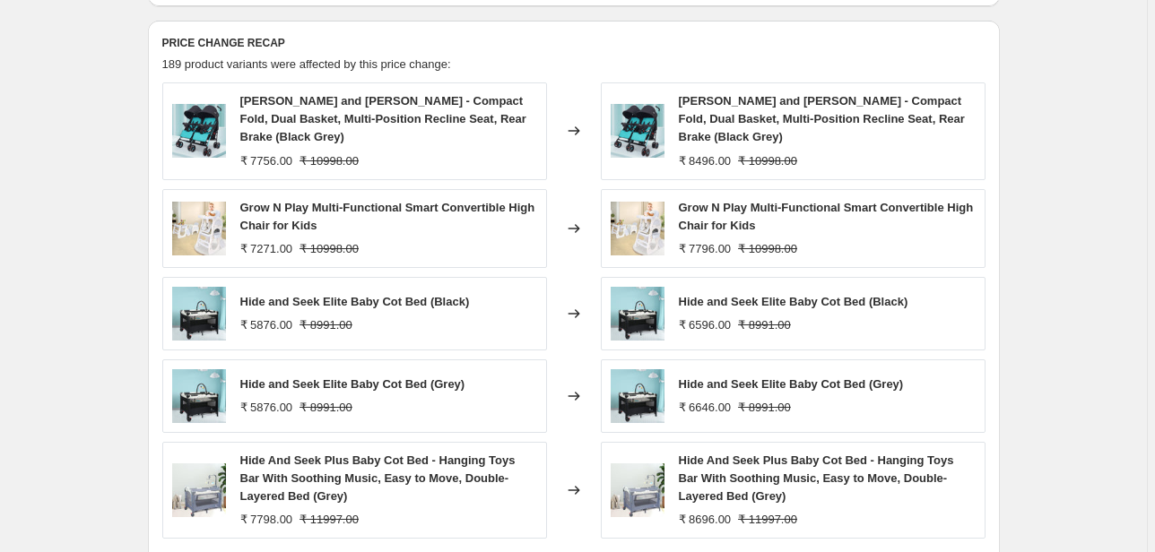
click at [735, 202] on span "Grow N Play Multi-Functional Smart Convertible High Chair for Kids" at bounding box center [826, 216] width 295 height 31
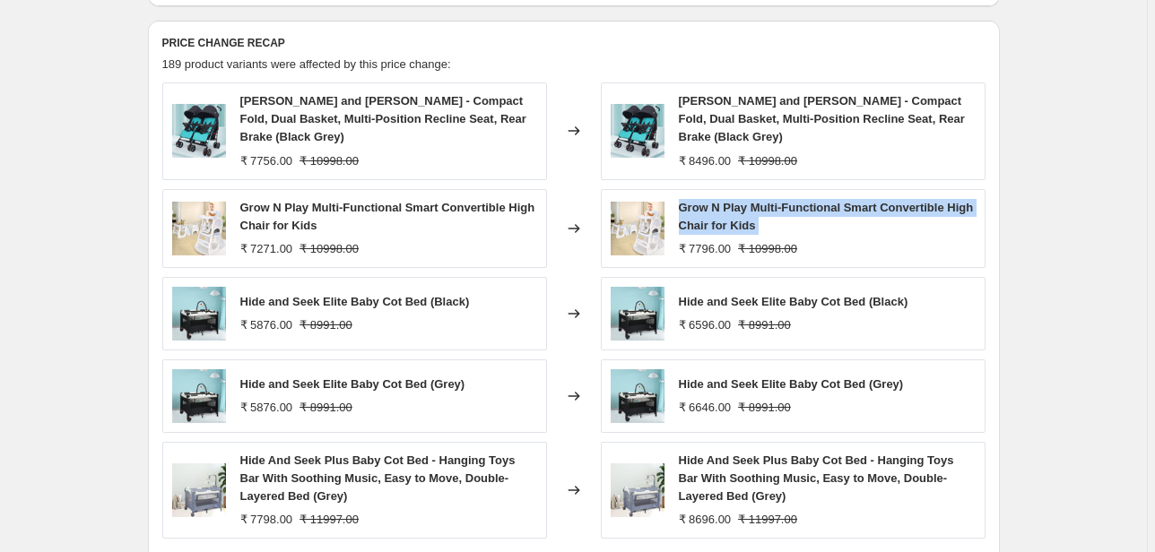
click at [735, 202] on span "Grow N Play Multi-Functional Smart Convertible High Chair for Kids" at bounding box center [826, 216] width 295 height 31
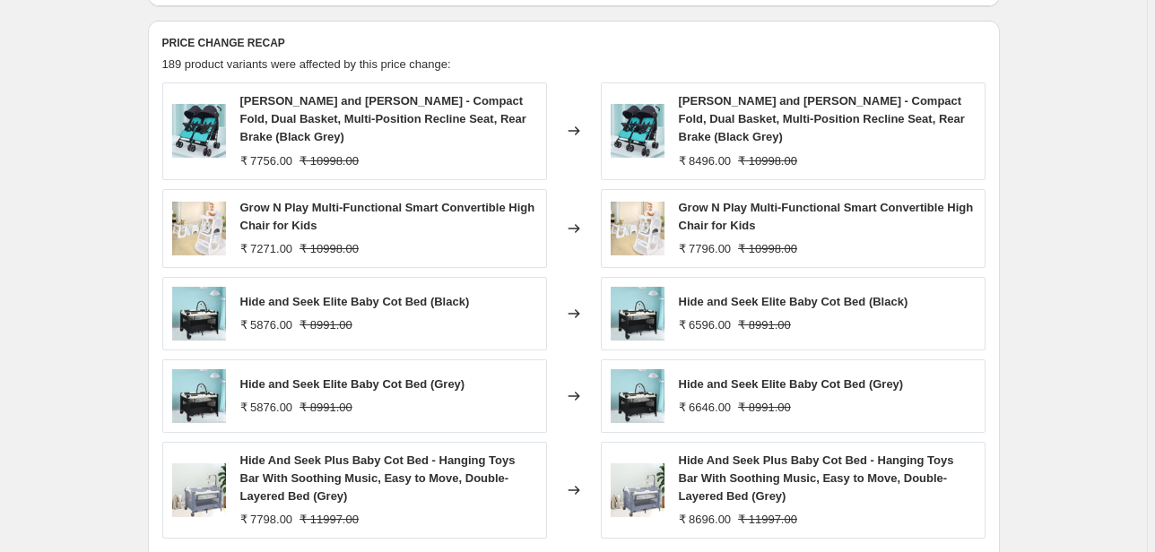
click at [764, 300] on span "Hide and Seek Elite Baby Cot Bed (Black)" at bounding box center [793, 301] width 229 height 13
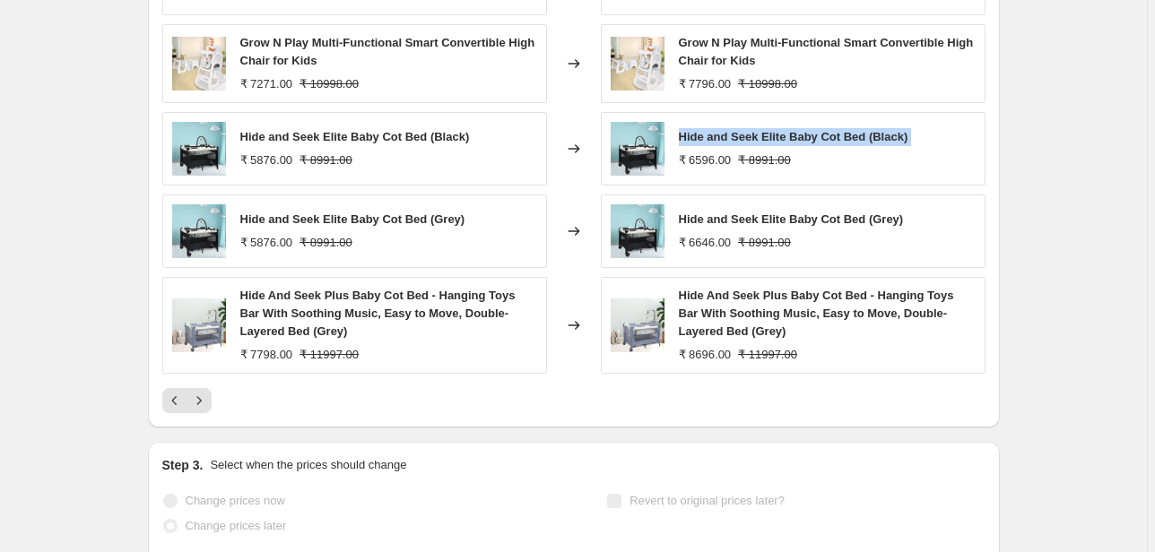
scroll to position [932, 0]
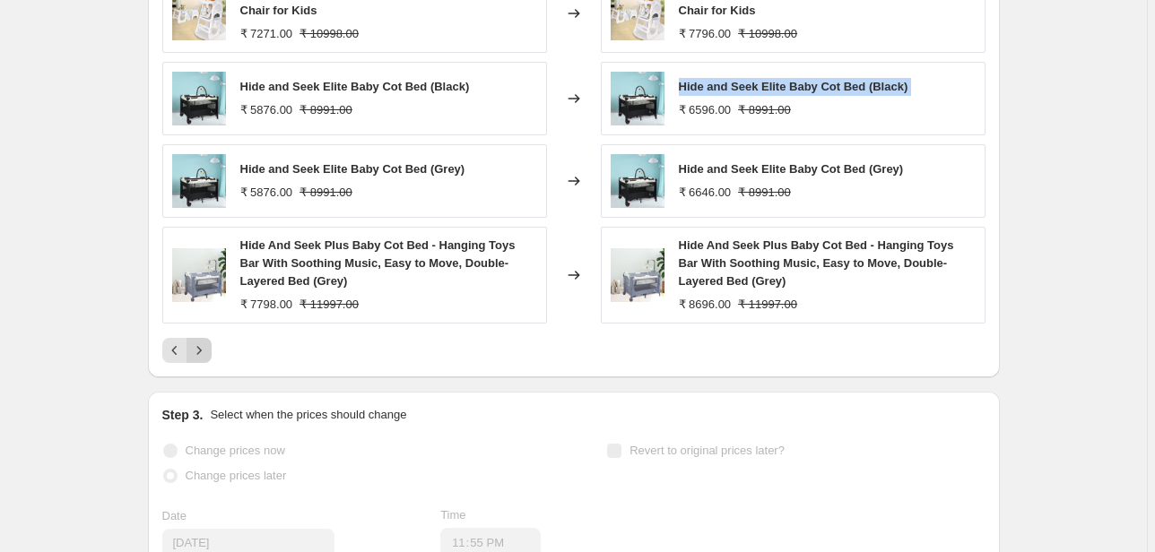
click at [198, 351] on icon "Next" at bounding box center [199, 351] width 18 height 18
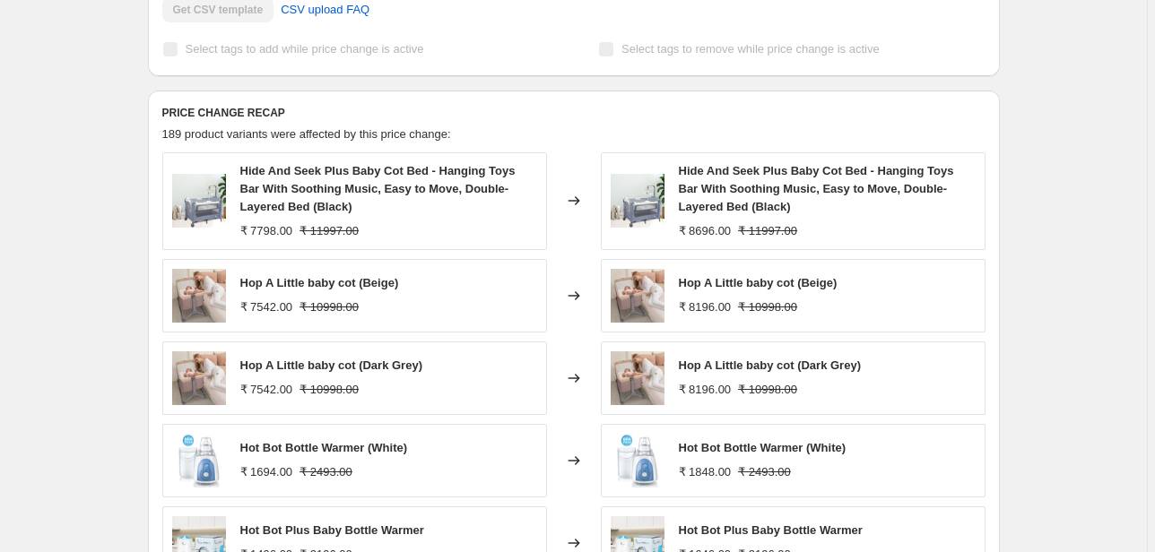
scroll to position [645, 0]
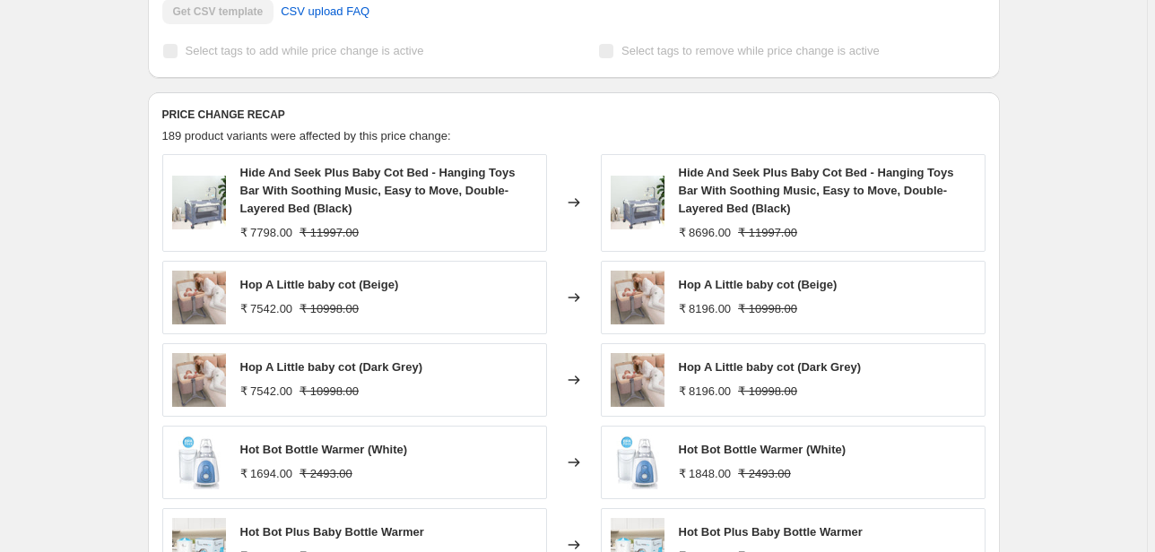
click at [767, 290] on span "Hop A Little baby cot (Beige)" at bounding box center [758, 284] width 159 height 13
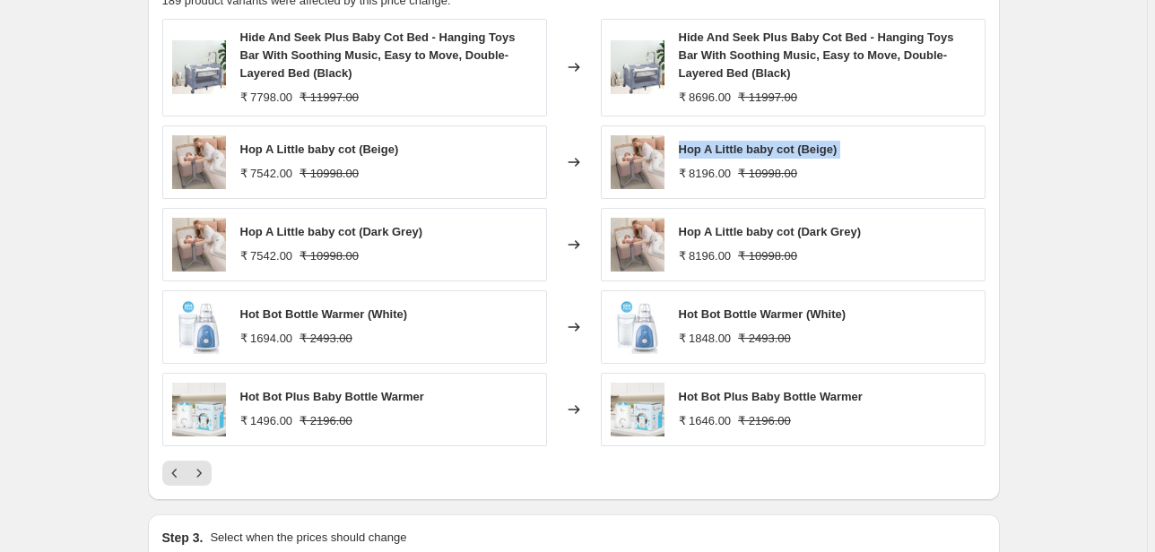
scroll to position [789, 0]
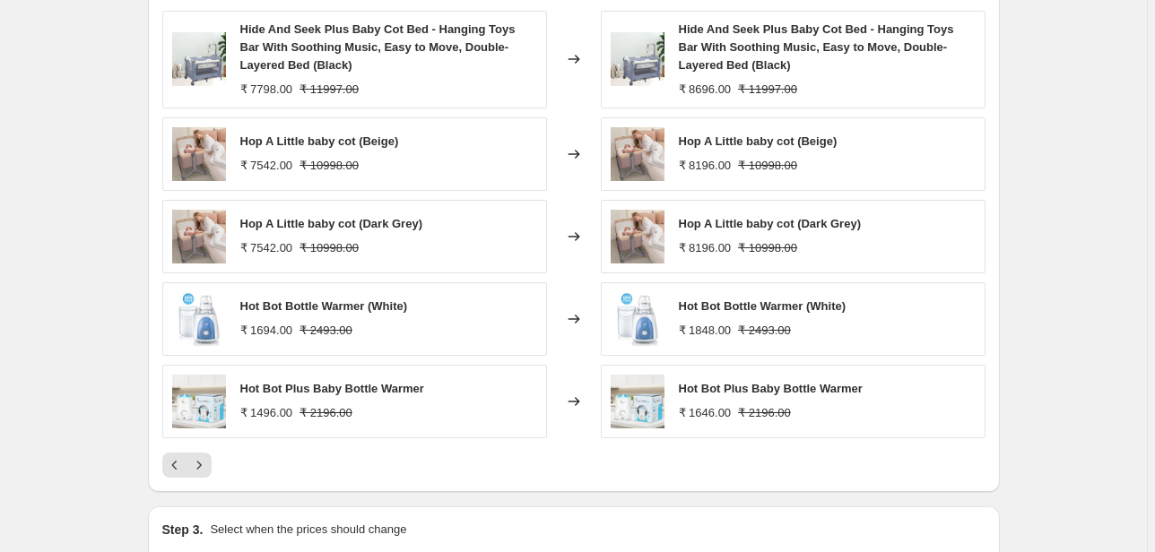
click at [753, 303] on span "Hot Bot Bottle Warmer (White)" at bounding box center [763, 305] width 168 height 13
click at [733, 385] on span "Hot Bot Plus Baby Bottle Warmer" at bounding box center [771, 388] width 184 height 13
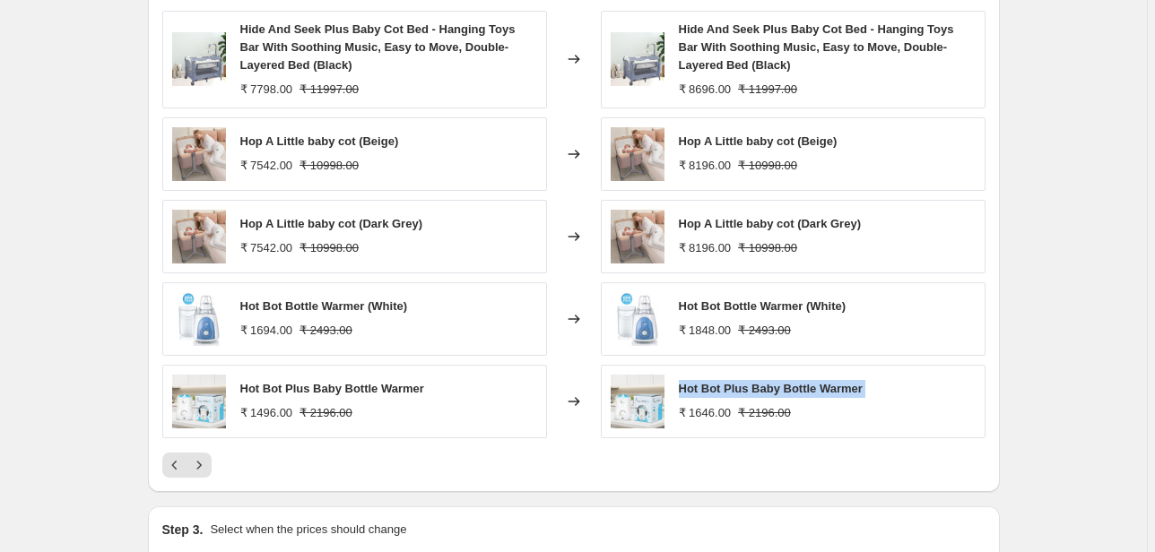
click at [733, 385] on span "Hot Bot Plus Baby Bottle Warmer" at bounding box center [771, 388] width 184 height 13
click at [206, 460] on icon "Next" at bounding box center [199, 465] width 18 height 18
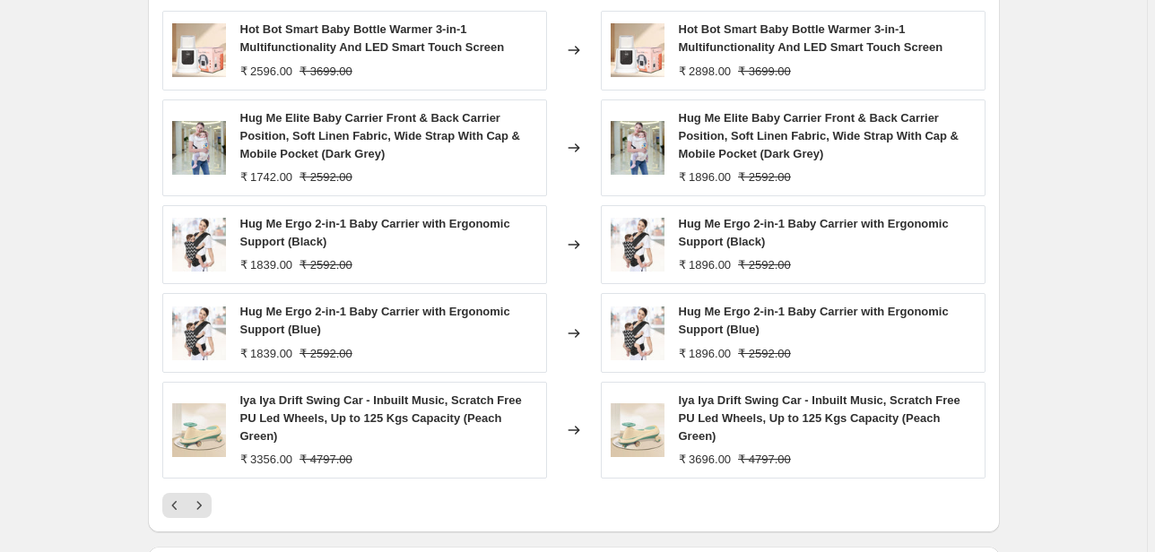
click at [741, 403] on span "Iya Iya Drift Swing Car - Inbuilt Music, Scratch Free PU Led Wheels, Up to 125 …" at bounding box center [819, 418] width 281 height 49
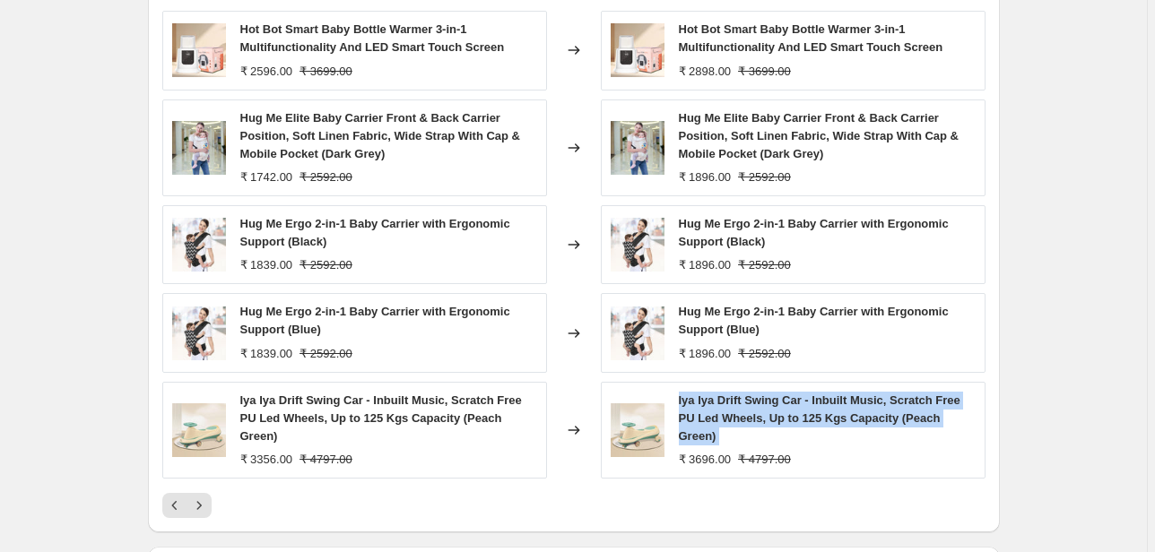
click at [741, 403] on span "Iya Iya Drift Swing Car - Inbuilt Music, Scratch Free PU Led Wheels, Up to 125 …" at bounding box center [819, 418] width 281 height 49
click at [201, 506] on icon "Next" at bounding box center [199, 506] width 18 height 18
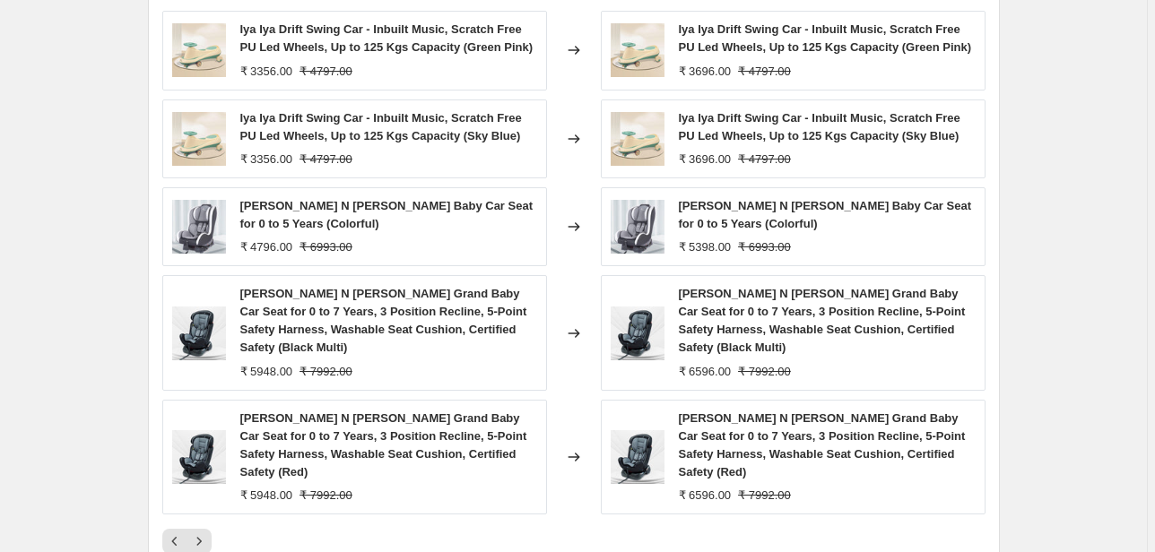
click at [752, 214] on span "Jack N Jill Baby Car Seat for 0 to 5 Years (Colorful)" at bounding box center [825, 214] width 293 height 31
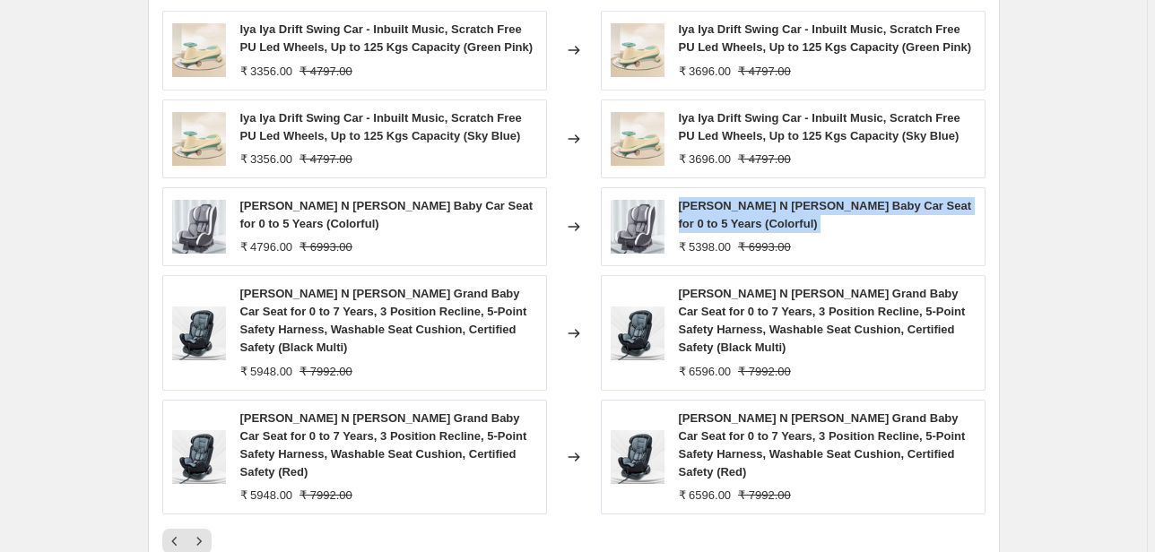
click at [752, 214] on span "Jack N Jill Baby Car Seat for 0 to 5 Years (Colorful)" at bounding box center [825, 214] width 293 height 31
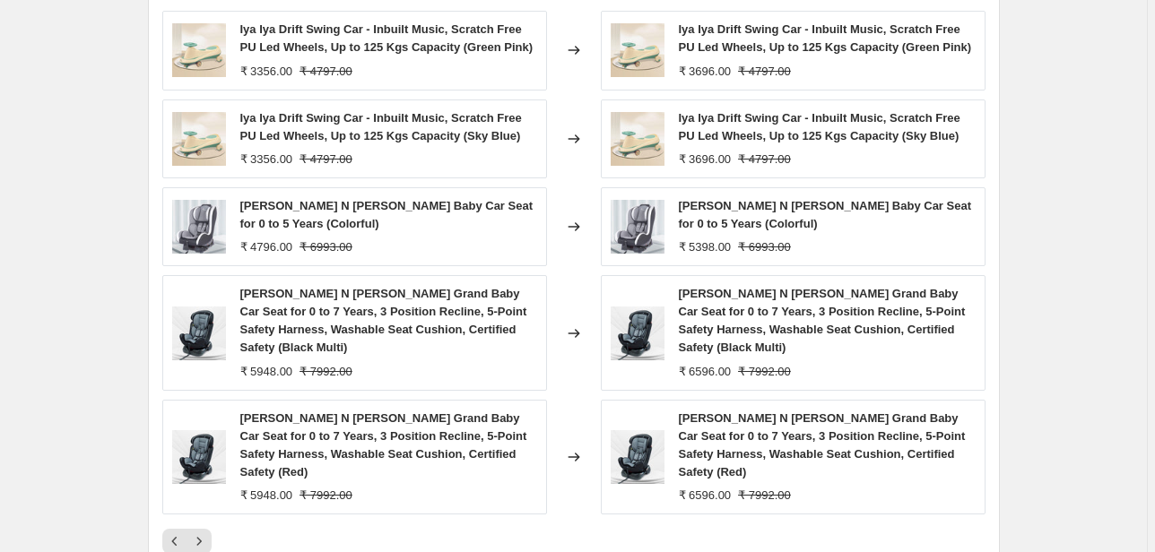
click at [837, 299] on span "Jack N Jill Grand Baby Car Seat for 0 to 7 Years, 3 Position Recline, 5-Point S…" at bounding box center [822, 320] width 287 height 67
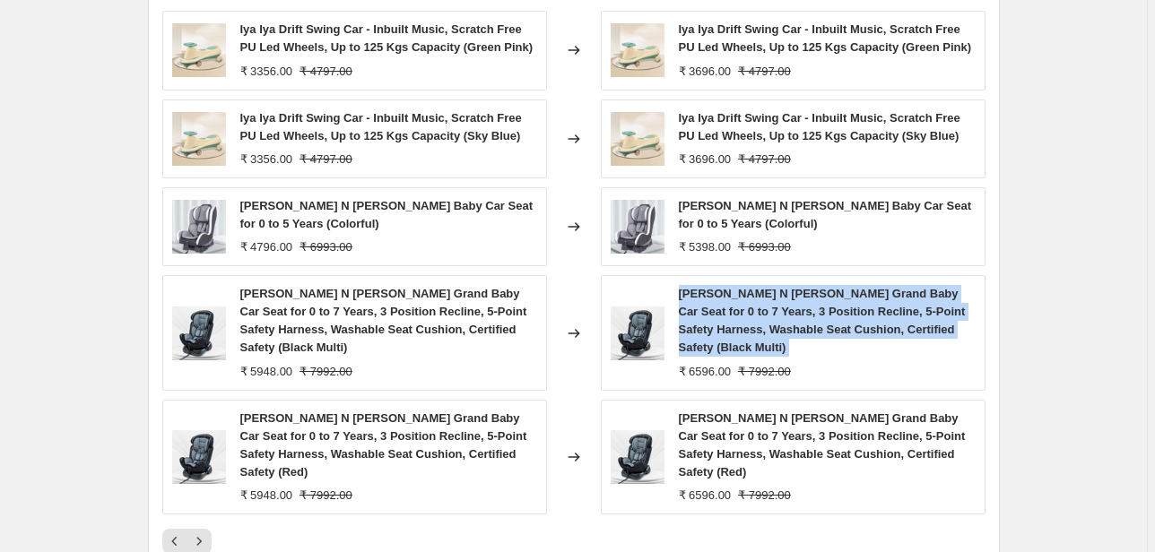
click at [837, 299] on span "Jack N Jill Grand Baby Car Seat for 0 to 7 Years, 3 Position Recline, 5-Point S…" at bounding box center [822, 320] width 287 height 67
click at [204, 532] on icon "Next" at bounding box center [199, 541] width 18 height 18
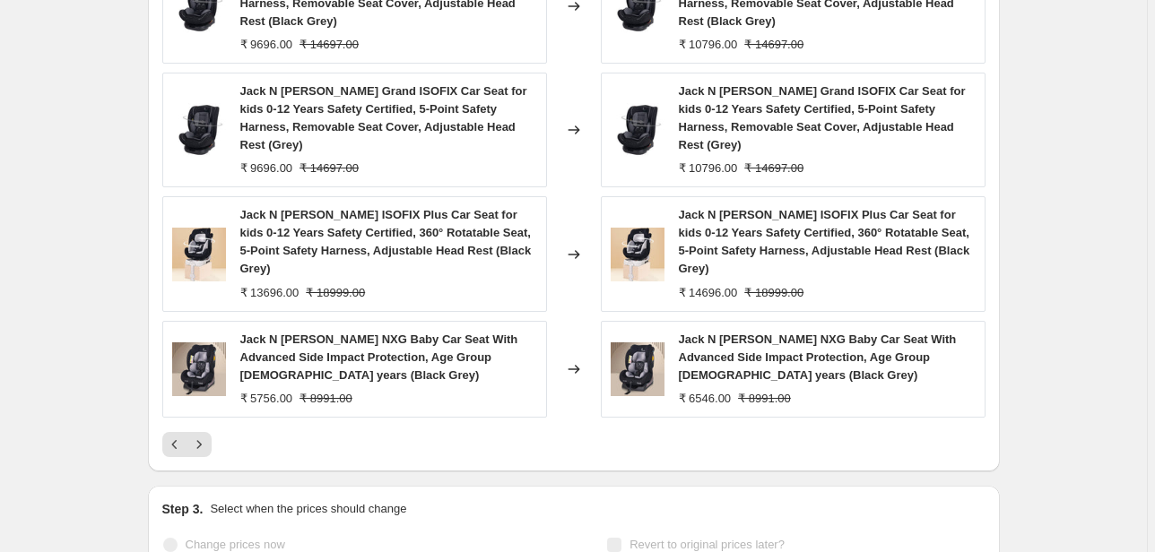
scroll to position [1147, 0]
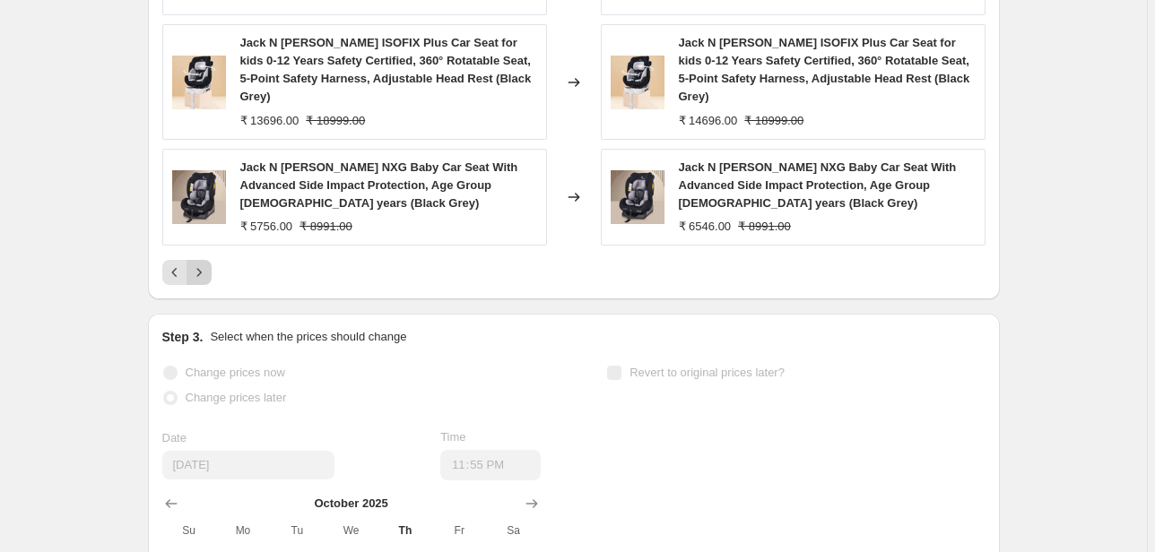
click at [203, 264] on icon "Next" at bounding box center [199, 273] width 18 height 18
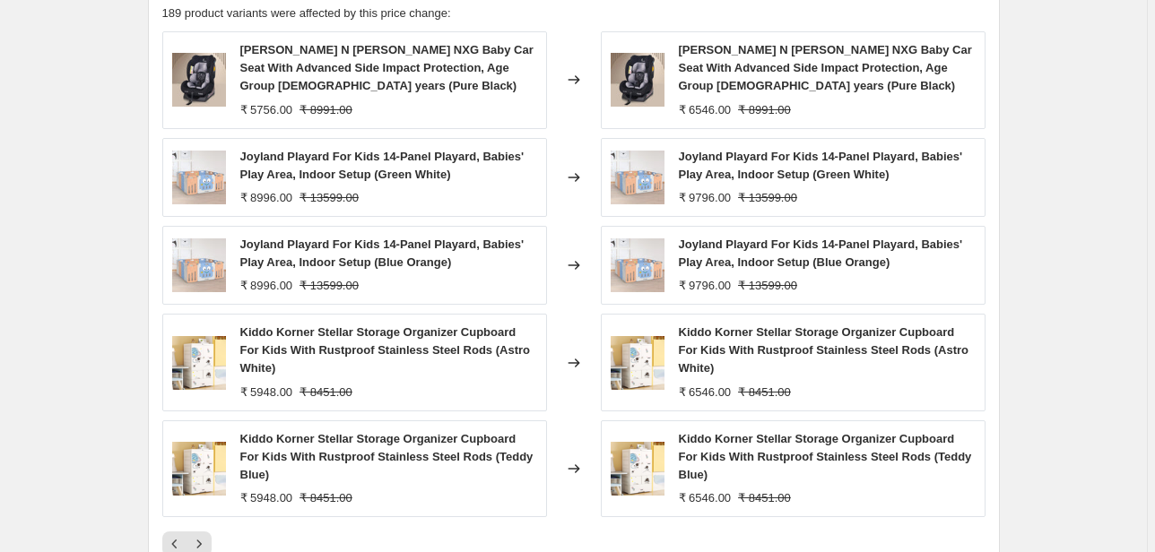
scroll to position [789, 0]
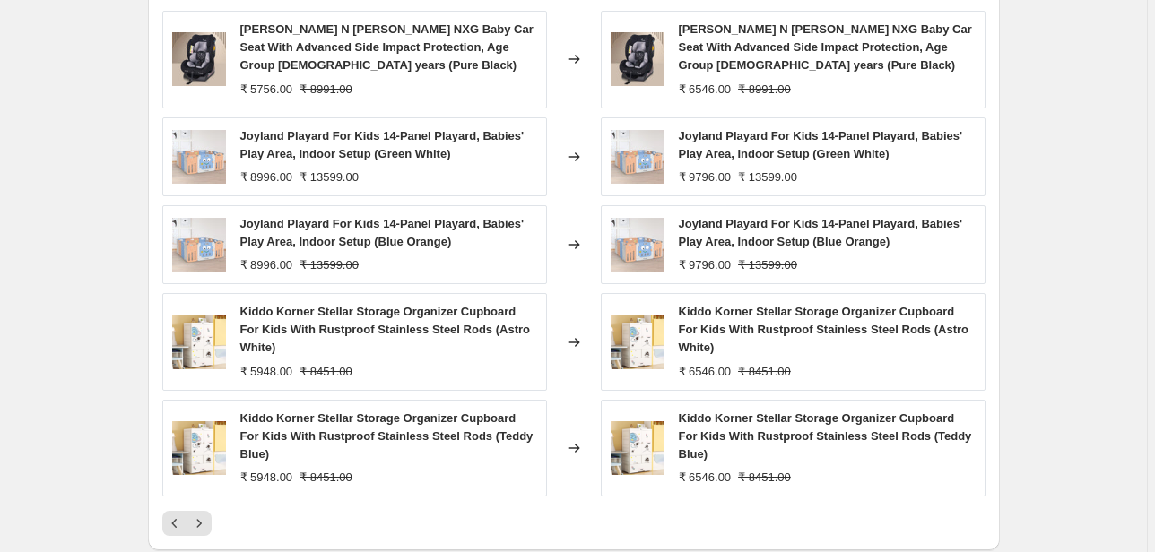
click at [757, 147] on span "Joyland Playard For Kids 14-Panel Playard, Babies' Play Area, Indoor Setup (Gre…" at bounding box center [821, 144] width 284 height 31
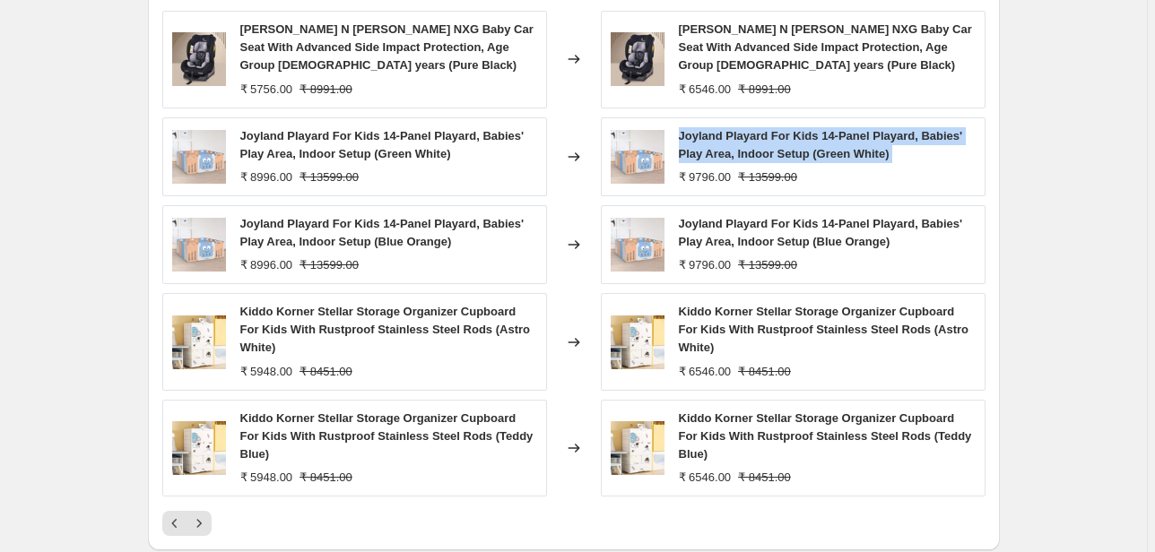
click at [757, 147] on span "Joyland Playard For Kids 14-Panel Playard, Babies' Play Area, Indoor Setup (Gre…" at bounding box center [821, 144] width 284 height 31
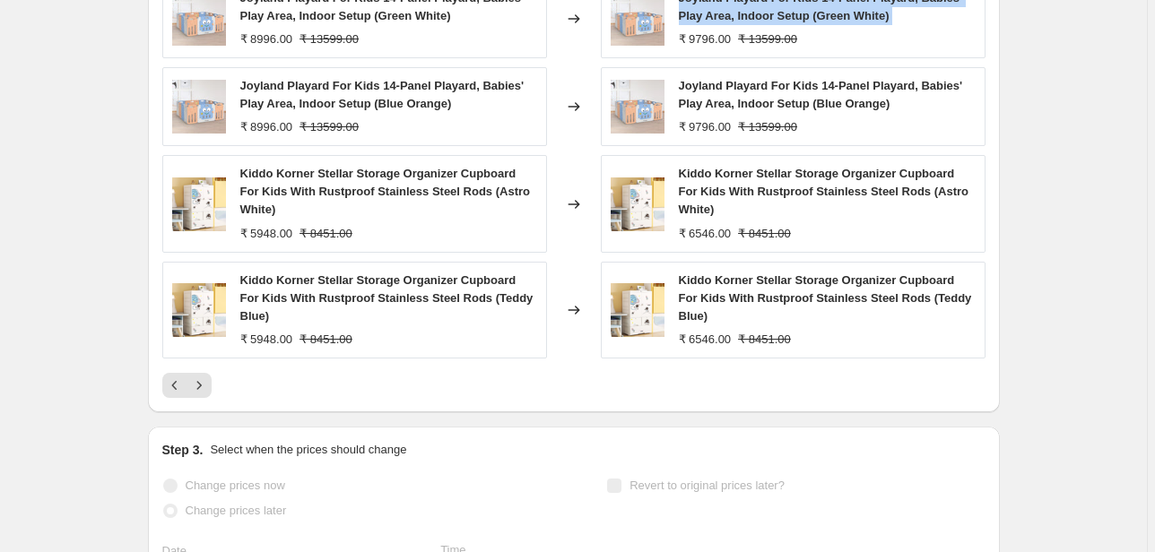
scroll to position [932, 0]
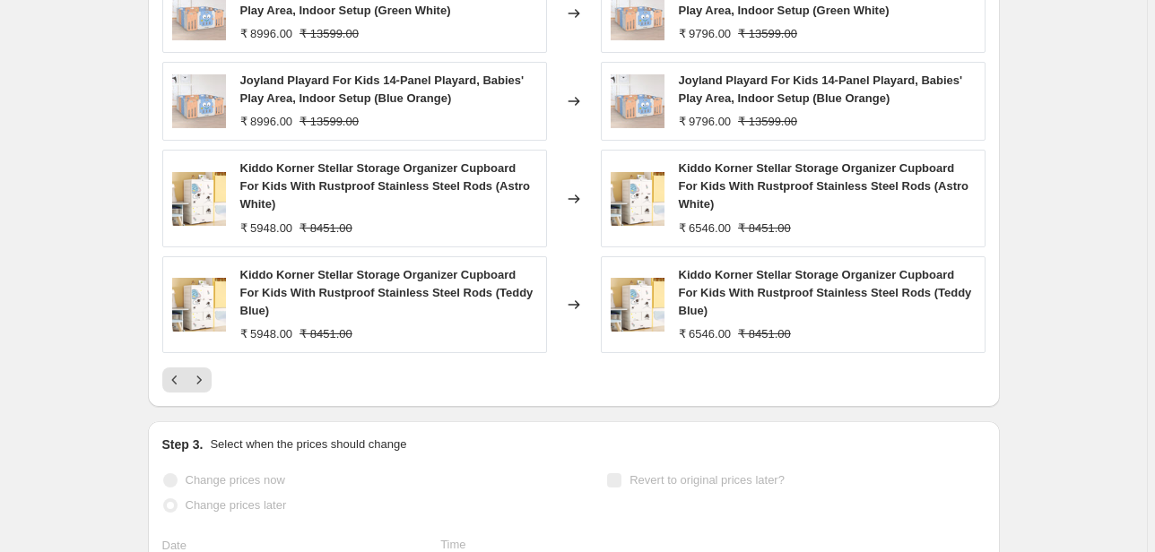
click at [731, 166] on span "Kiddo Korner Stellar Storage Organizer Cupboard For Kids With Rustproof Stainle…" at bounding box center [824, 185] width 290 height 49
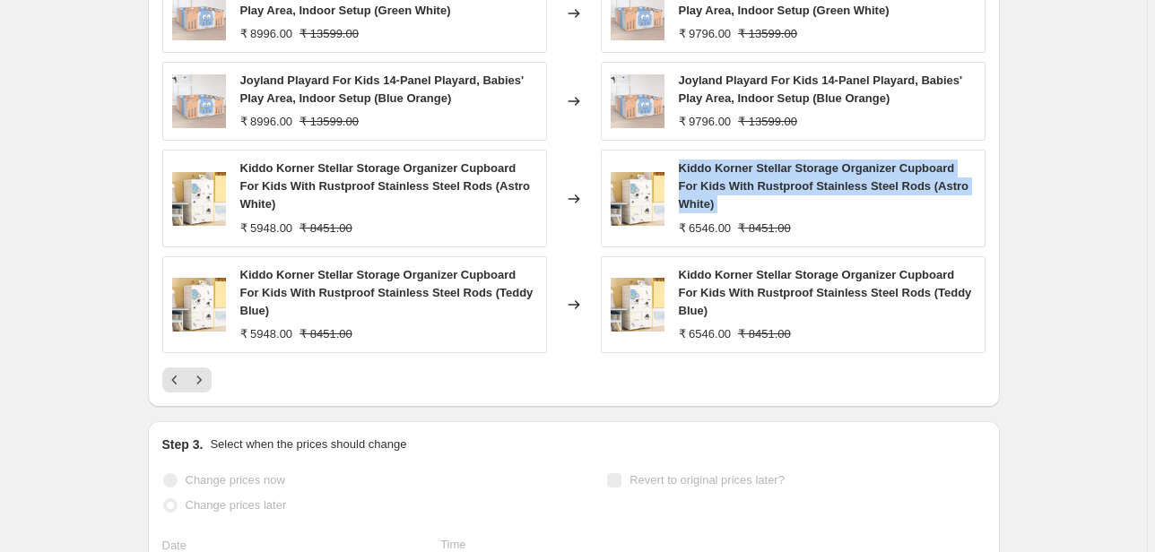
click at [731, 166] on span "Kiddo Korner Stellar Storage Organizer Cupboard For Kids With Rustproof Stainle…" at bounding box center [824, 185] width 290 height 49
click at [208, 381] on icon "Next" at bounding box center [199, 380] width 18 height 18
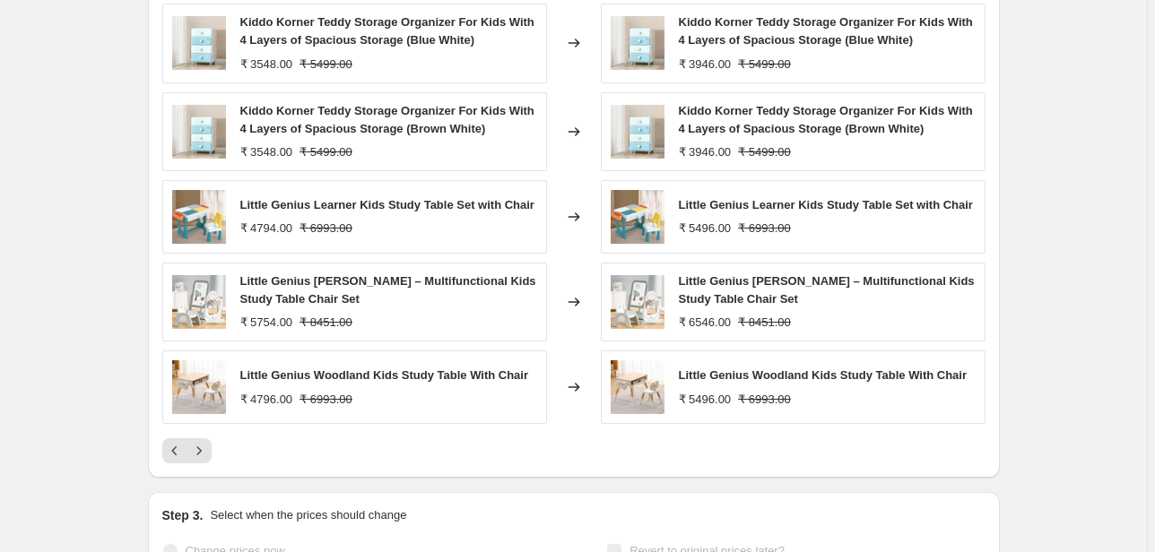
scroll to position [717, 0]
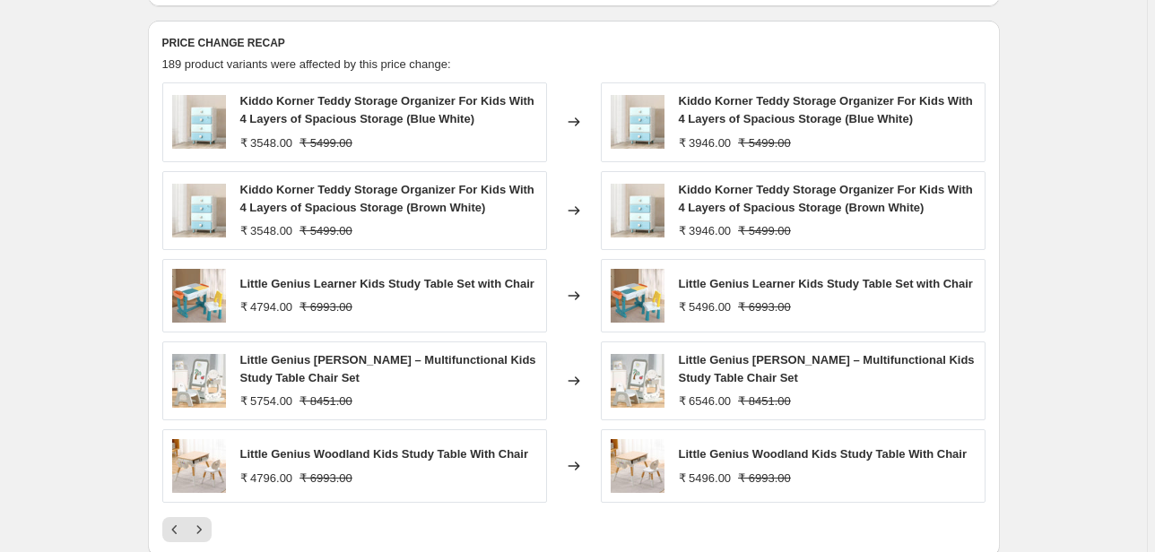
click at [718, 280] on span "Little Genius Learner Kids Study Table Set with Chair" at bounding box center [826, 283] width 294 height 13
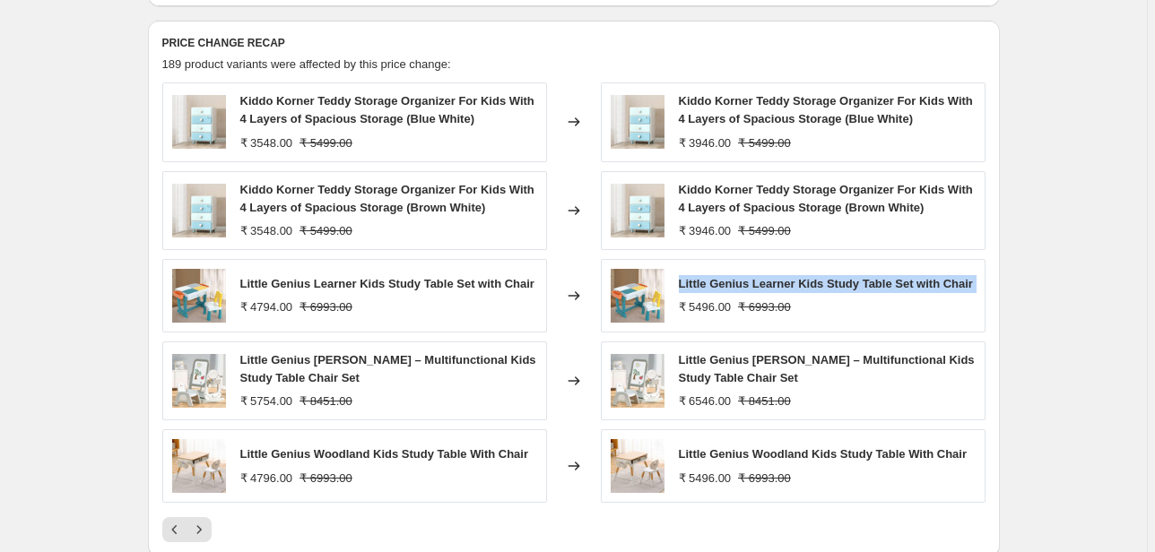
click at [718, 280] on span "Little Genius Learner Kids Study Table Set with Chair" at bounding box center [826, 283] width 294 height 13
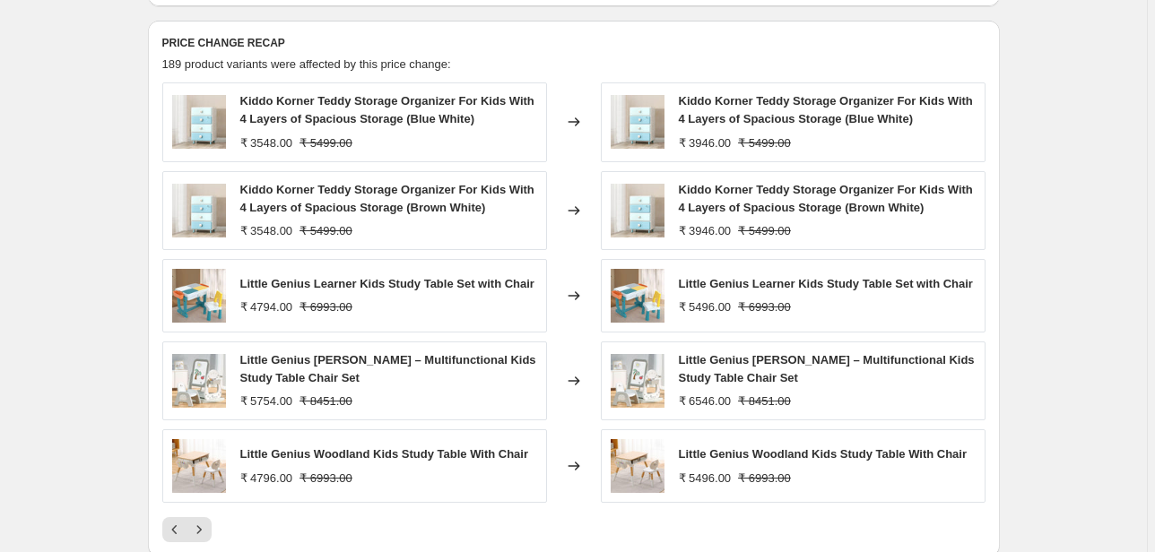
click at [734, 363] on span "Little Genius Picasso – Multifunctional Kids Study Table Chair Set" at bounding box center [827, 368] width 296 height 31
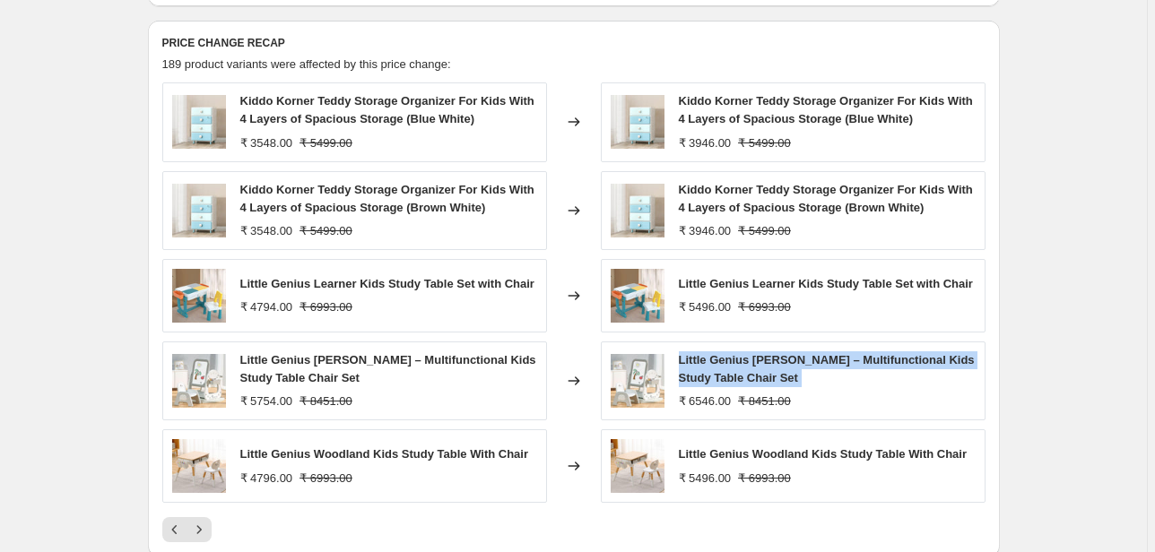
click at [734, 363] on span "Little Genius Picasso – Multifunctional Kids Study Table Chair Set" at bounding box center [827, 368] width 296 height 31
